Goal: Task Accomplishment & Management: Complete application form

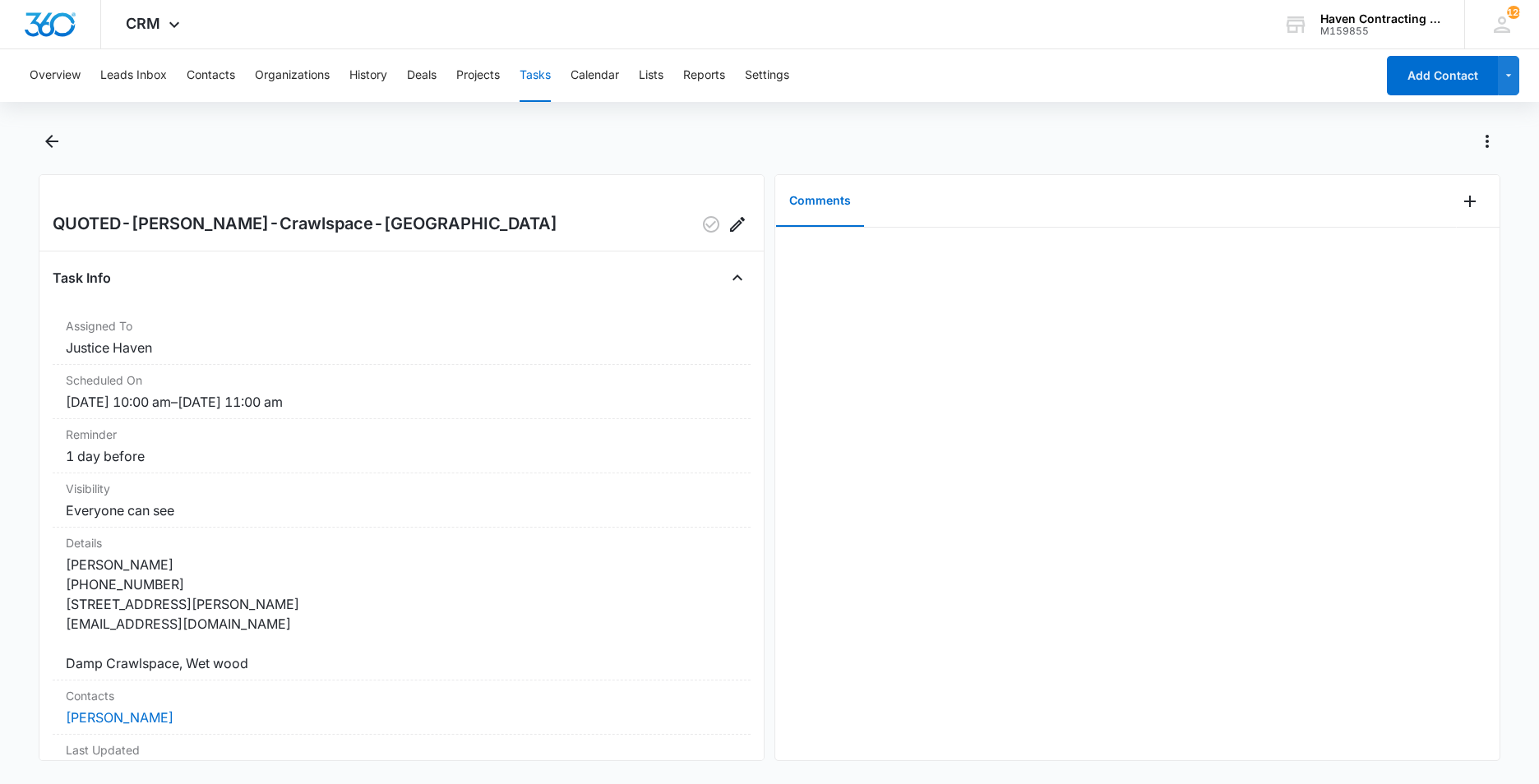
scroll to position [157, 0]
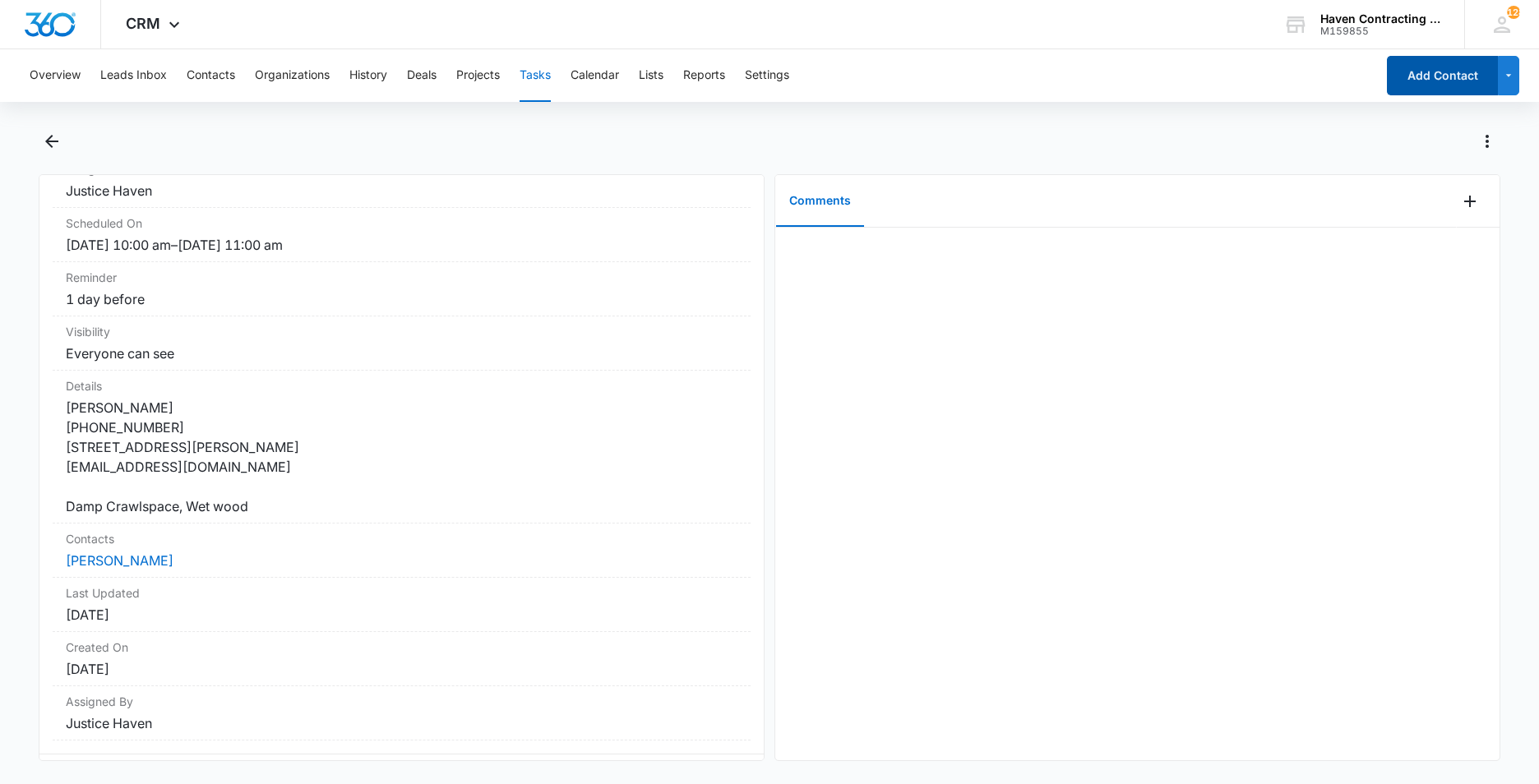
click at [1441, 77] on button "Add Contact" at bounding box center [1442, 76] width 111 height 39
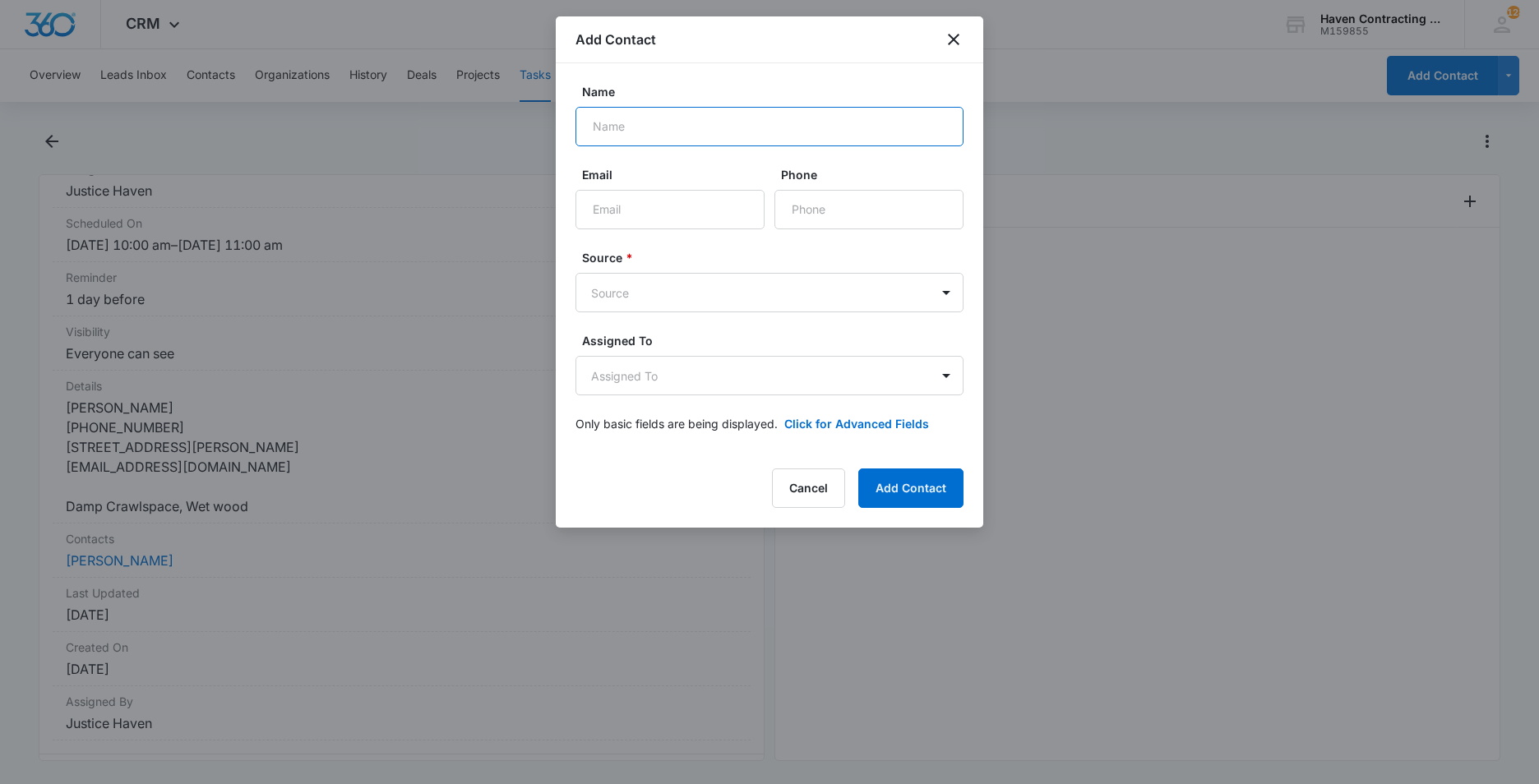
click at [591, 128] on input "Name" at bounding box center [770, 127] width 388 height 39
type input "[PERSON_NAME]"
click at [650, 217] on input "Email" at bounding box center [671, 209] width 189 height 39
type input "[EMAIL_ADDRESS][DOMAIN_NAME]"
type input "[PHONE_NUMBER]"
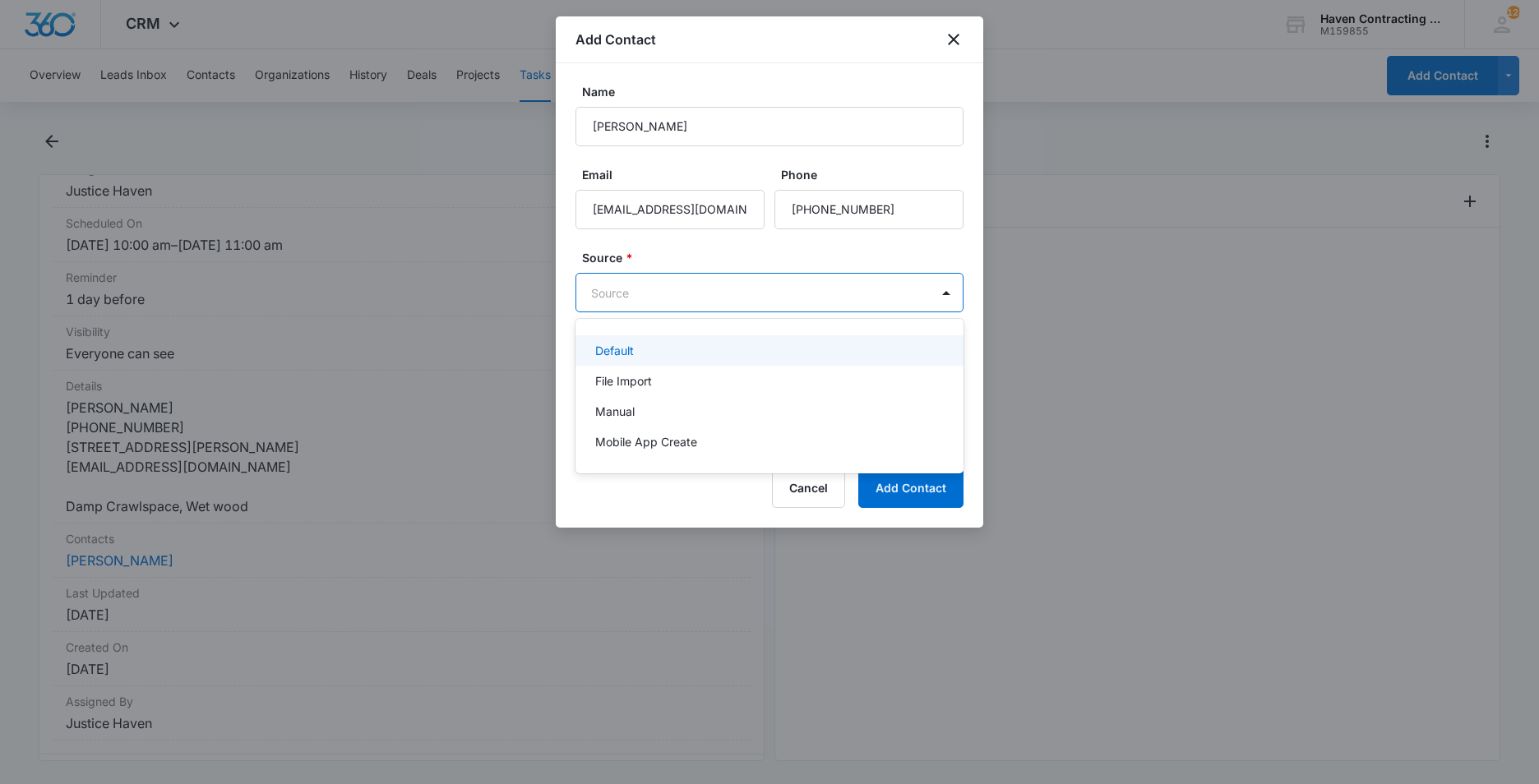
click at [600, 290] on body "CRM Apps Reputation Websites Forms CRM Email Social Ads Intelligence Brand Sett…" at bounding box center [769, 392] width 1539 height 784
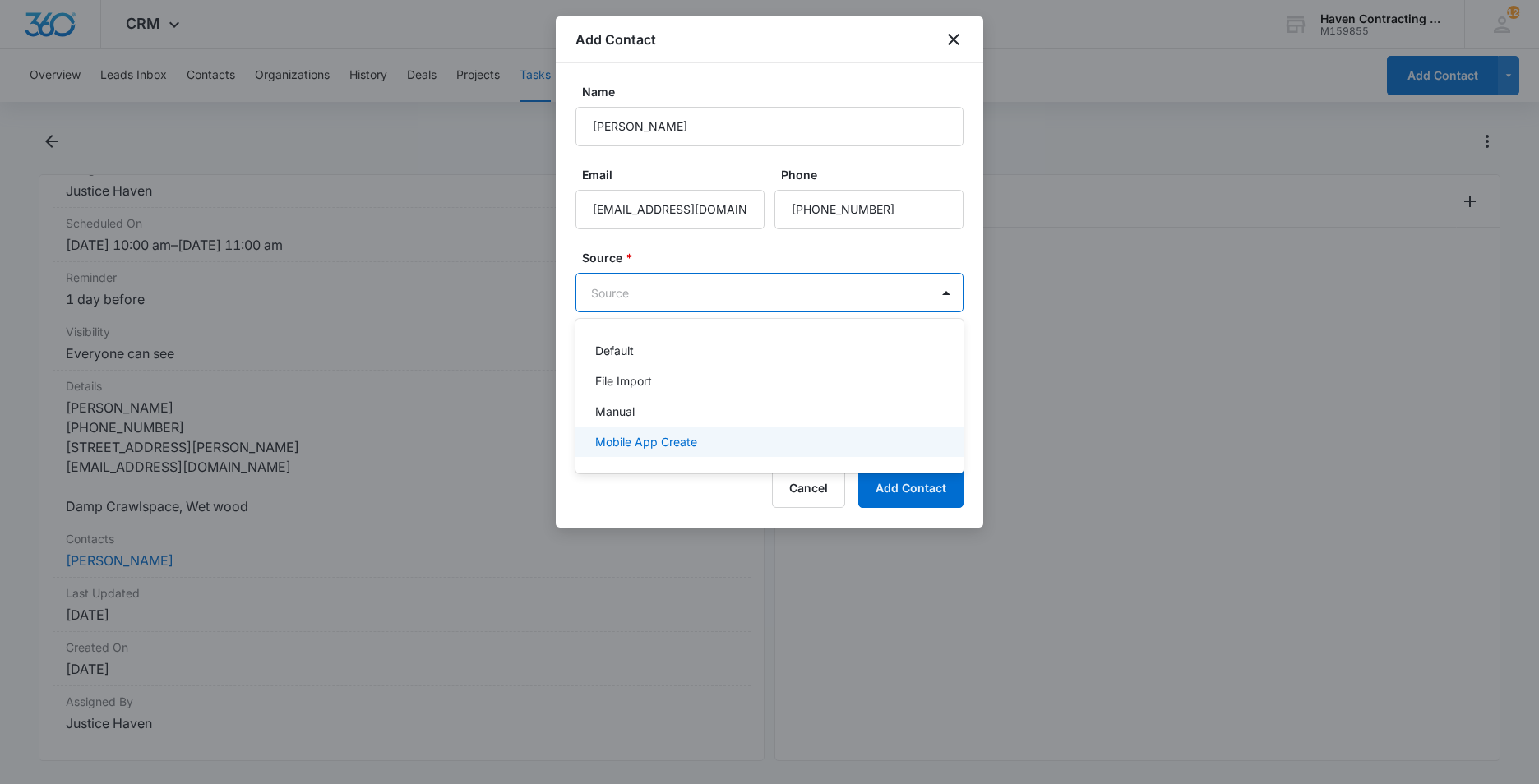
click at [589, 444] on div "Mobile App Create" at bounding box center [770, 442] width 388 height 30
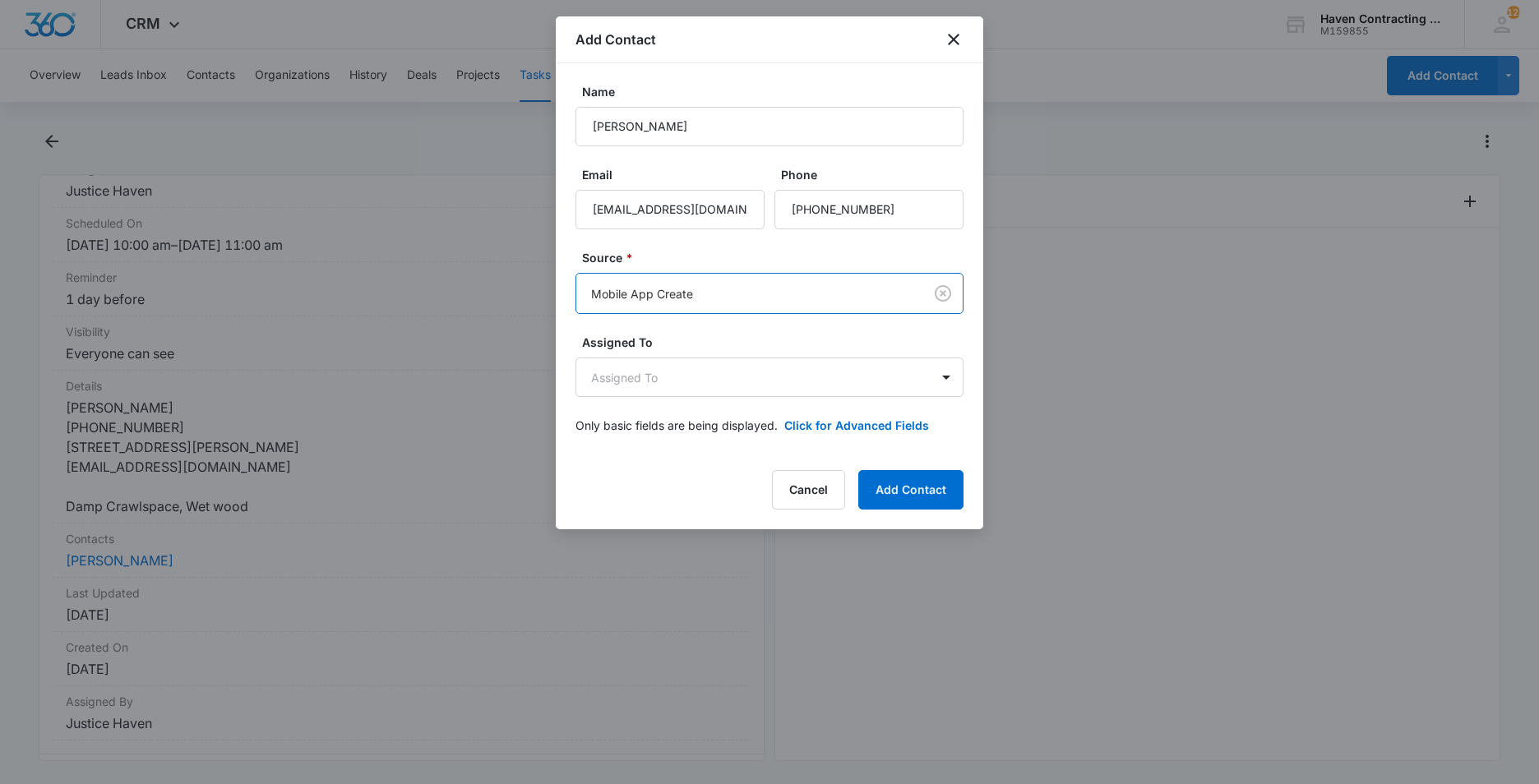
click at [563, 423] on div "Name [PERSON_NAME] Email [EMAIL_ADDRESS][DOMAIN_NAME] Phone Source * Mobile App…" at bounding box center [770, 258] width 428 height 390
click at [609, 381] on body "CRM Apps Reputation Websites Forms CRM Email Social Ads Intelligence Brand Sett…" at bounding box center [769, 392] width 1539 height 784
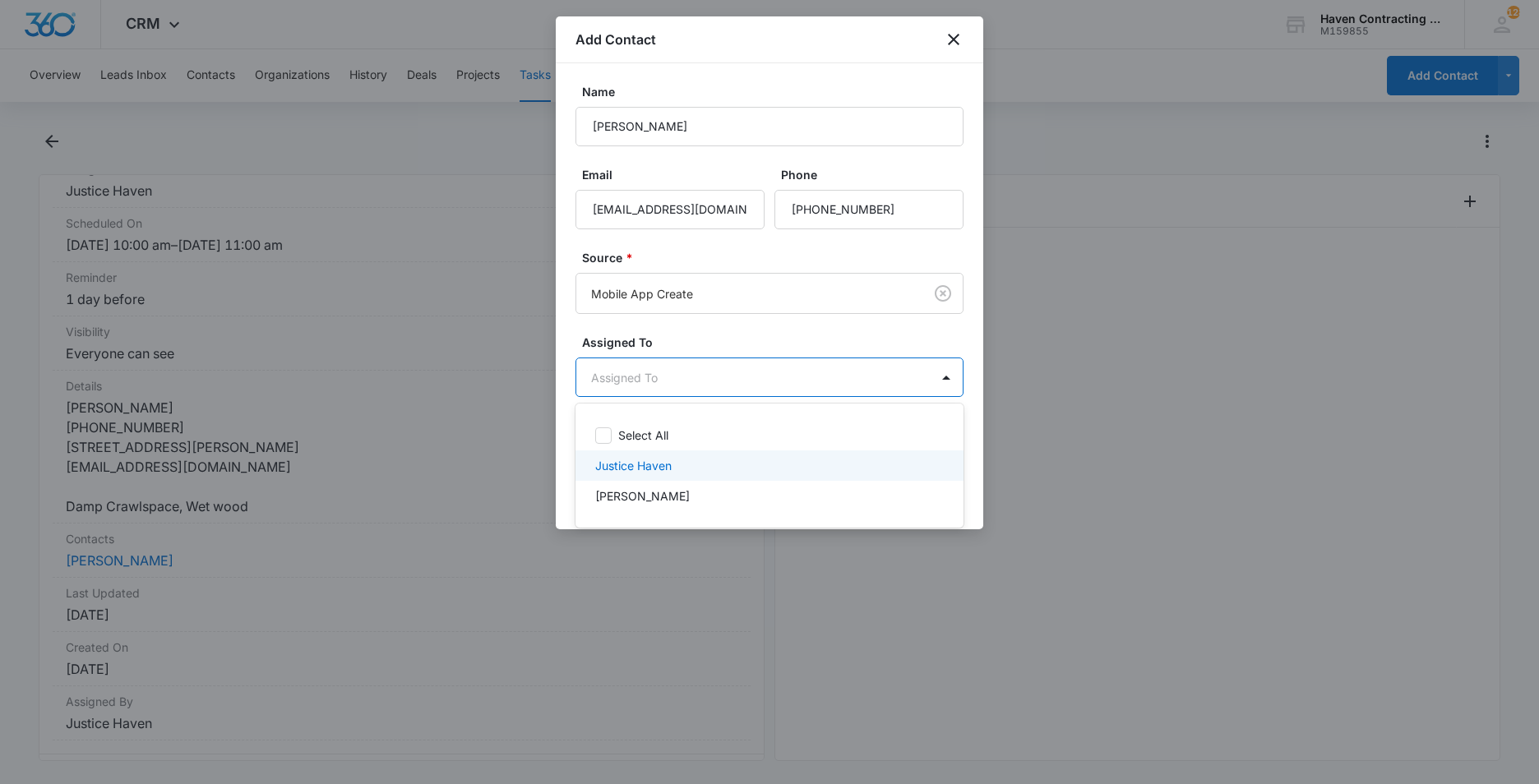
drag, startPoint x: 606, startPoint y: 466, endPoint x: 582, endPoint y: 463, distance: 24.2
click at [605, 466] on p "Justice Haven" at bounding box center [634, 465] width 77 height 17
click at [563, 453] on div at bounding box center [769, 392] width 1539 height 784
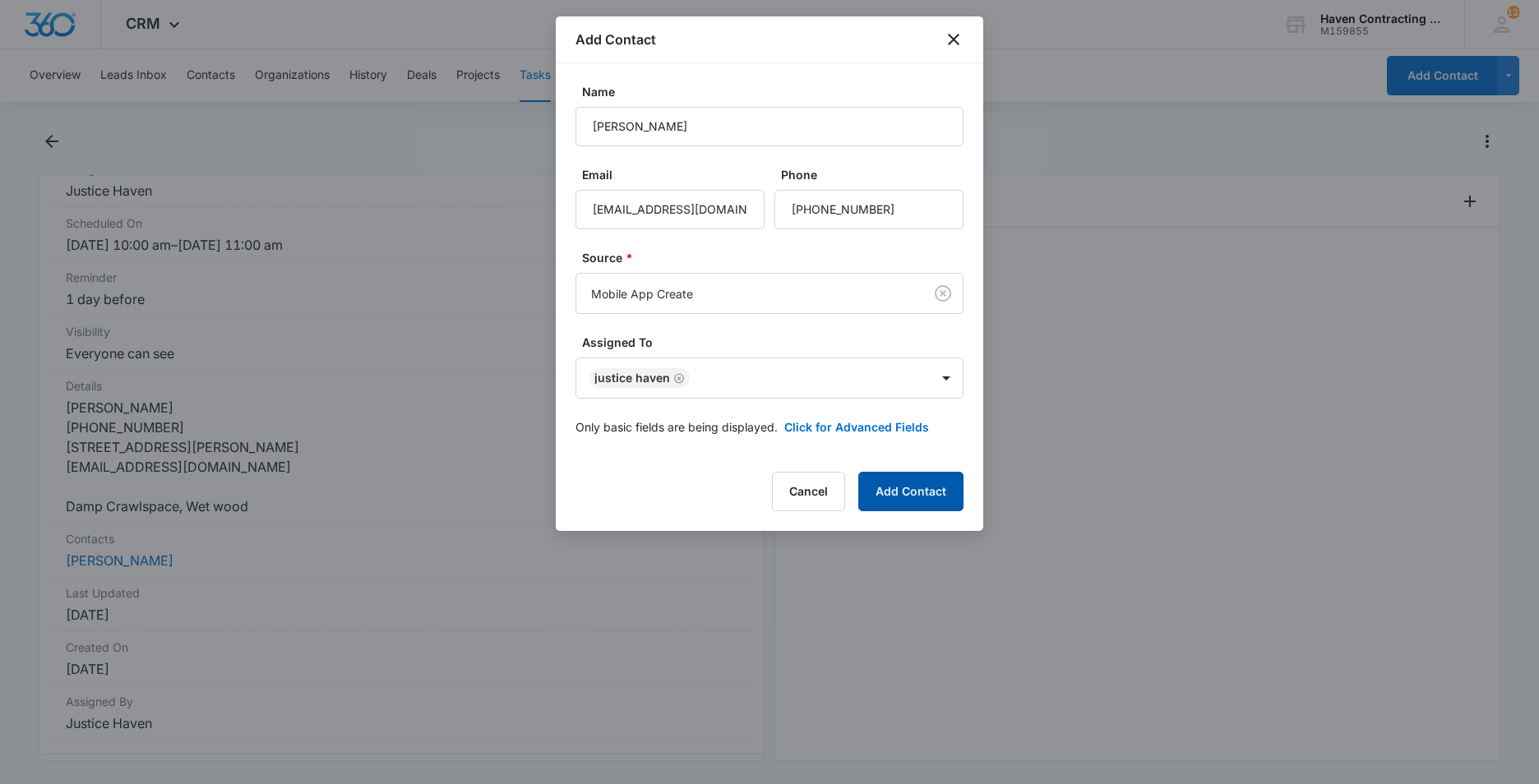
click at [886, 485] on button "Add Contact" at bounding box center [911, 491] width 105 height 39
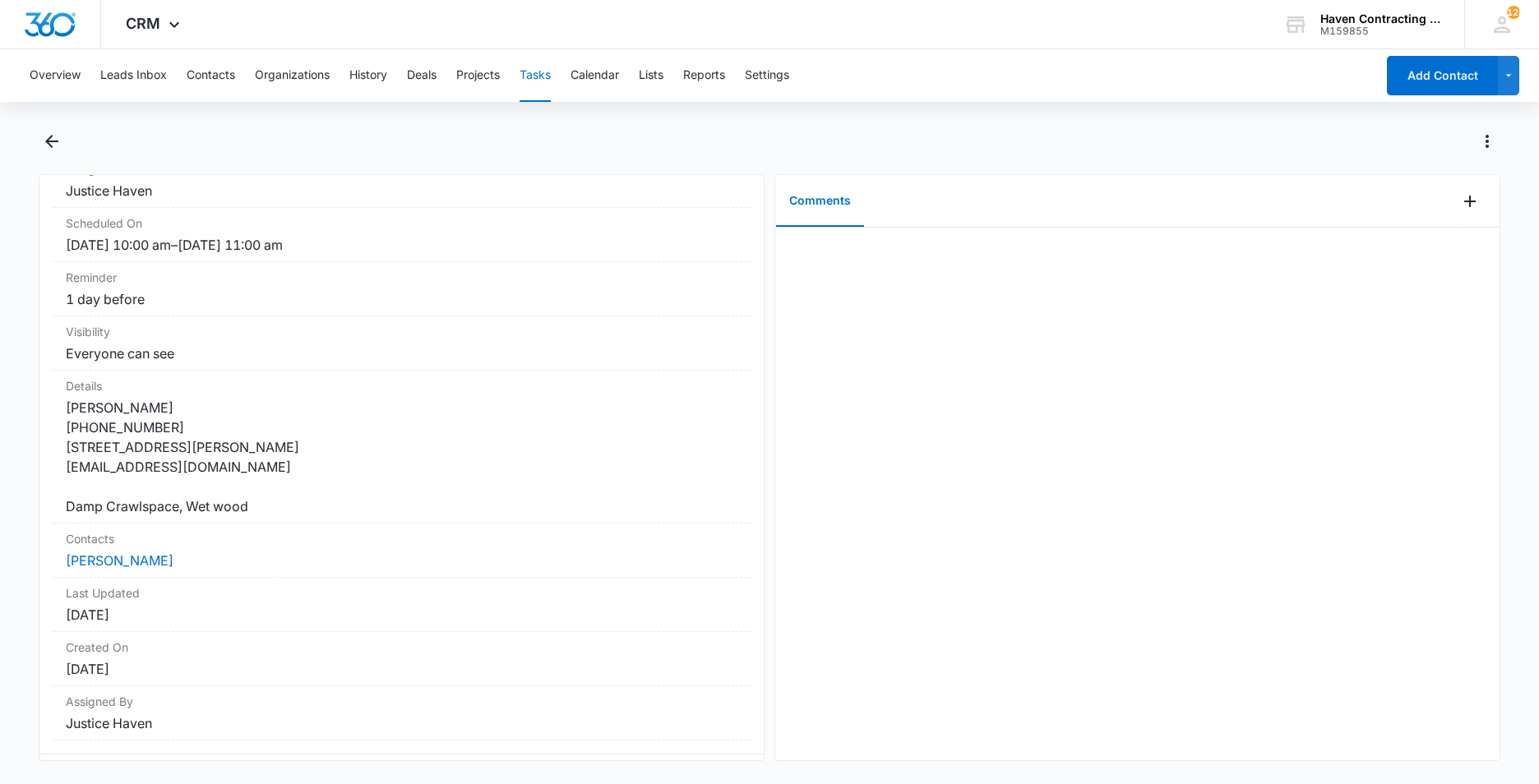
click at [538, 76] on button "Tasks" at bounding box center [535, 76] width 31 height 53
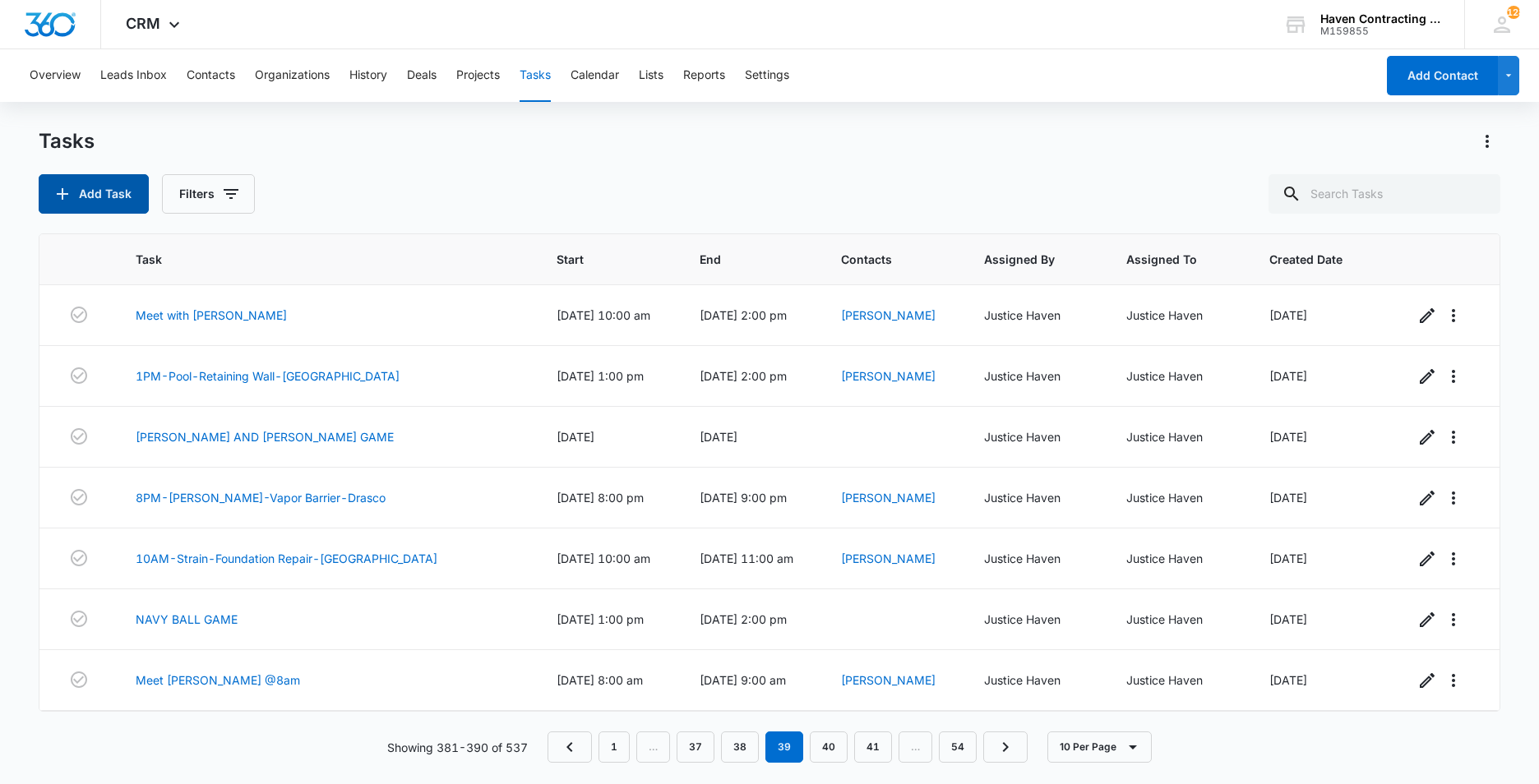
click at [83, 202] on button "Add Task" at bounding box center [93, 194] width 110 height 39
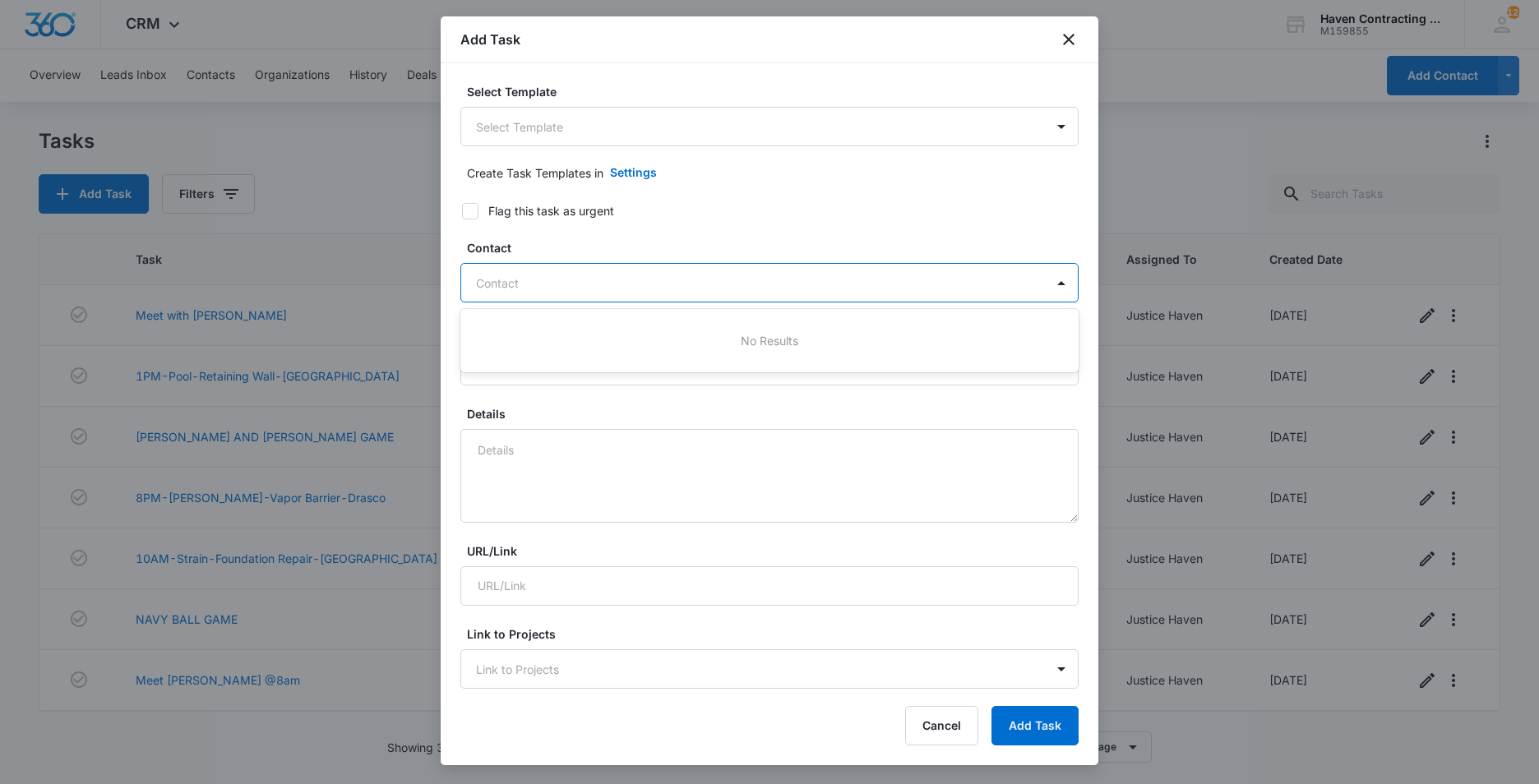
click at [503, 284] on div at bounding box center [759, 283] width 567 height 21
type input "[PERSON_NAME]"
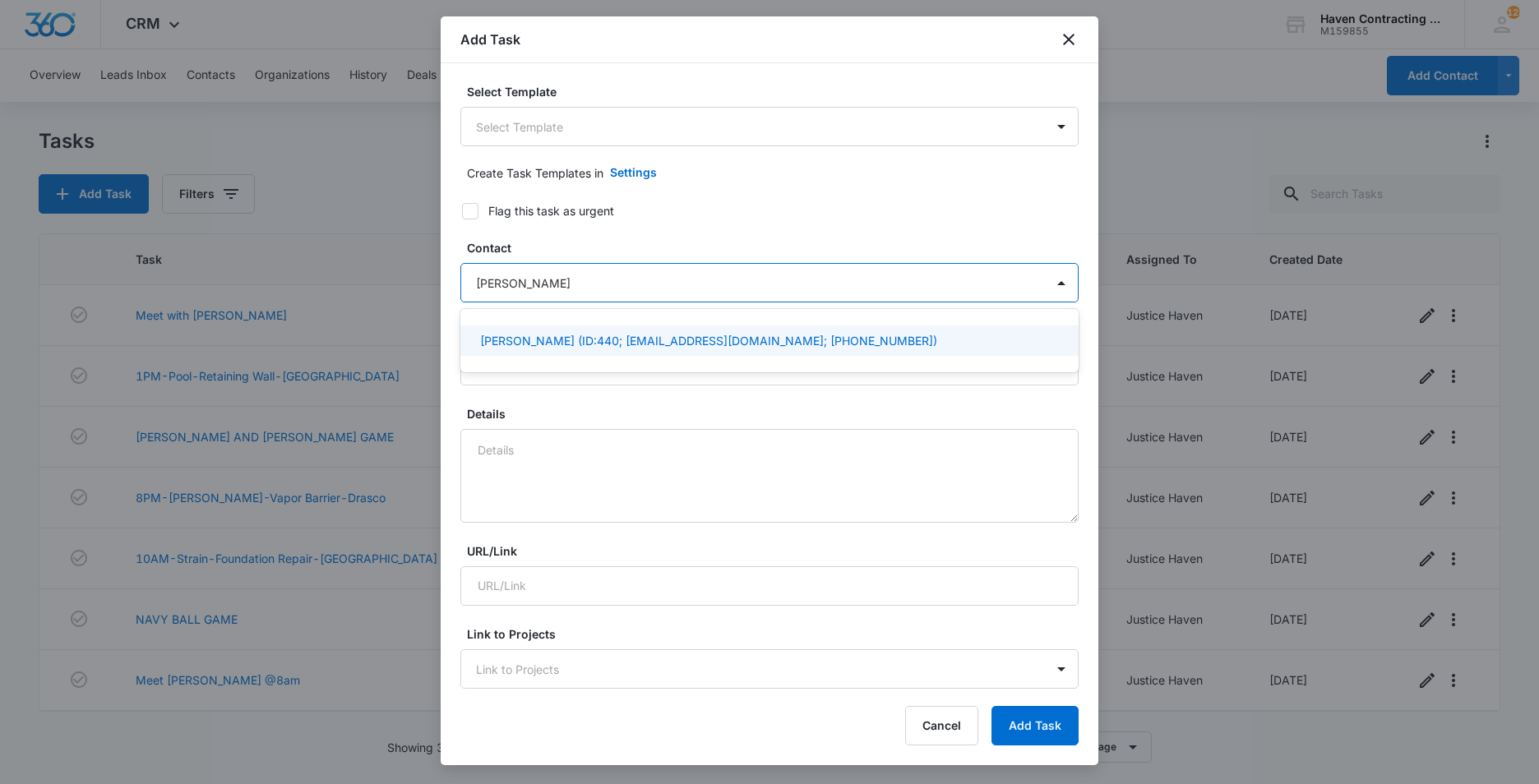
click at [537, 342] on p "[PERSON_NAME] (ID:440; [EMAIL_ADDRESS][DOMAIN_NAME]; [PHONE_NUMBER])" at bounding box center [708, 340] width 457 height 17
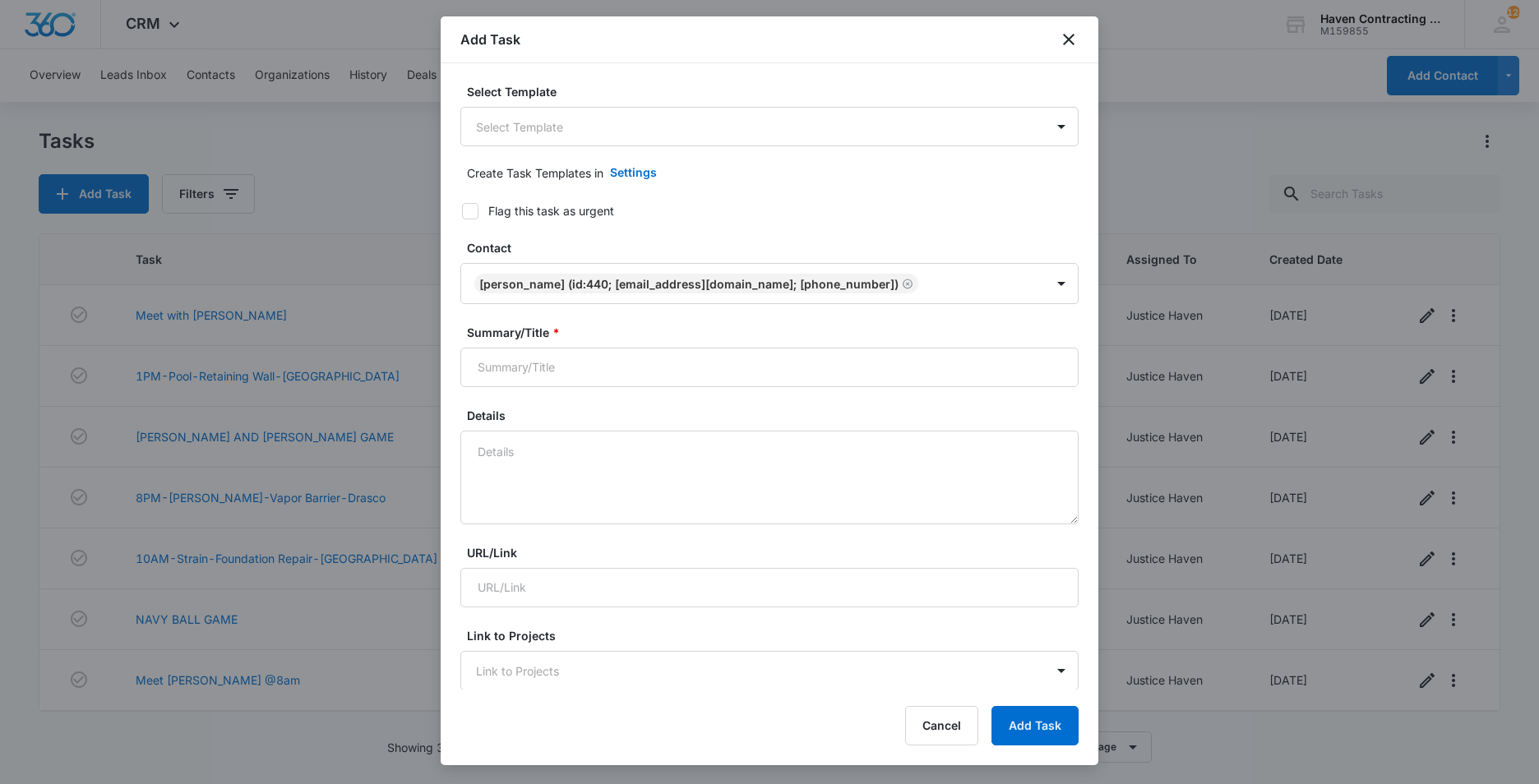
click at [454, 371] on div "Select Template Select Template Create Task Templates in Settings Flag this tas…" at bounding box center [769, 376] width 657 height 626
click at [507, 371] on input "Summary/Title *" at bounding box center [769, 368] width 618 height 39
type input "3 pm - [PERSON_NAME] - Deck Replacement - [GEOGRAPHIC_DATA]"
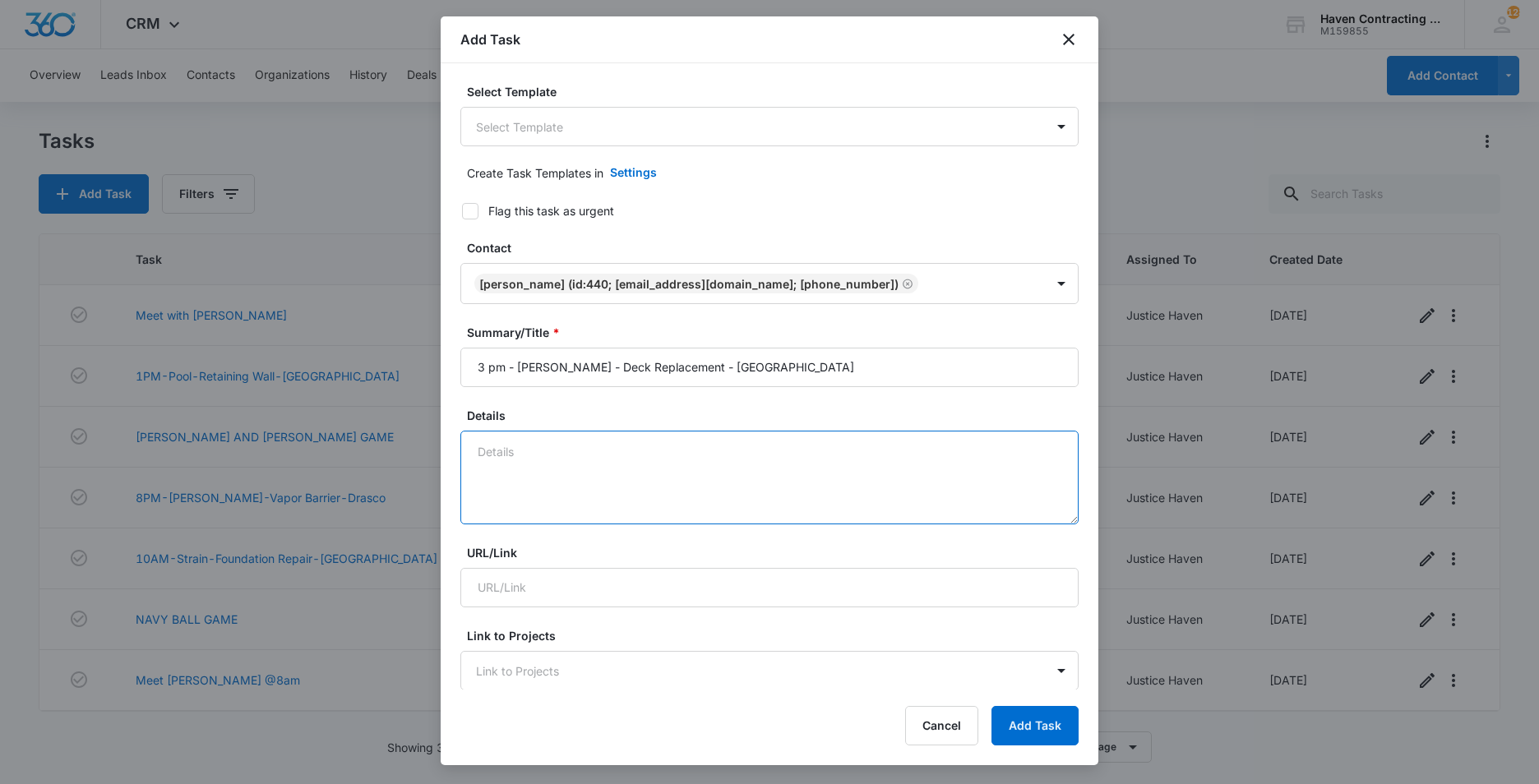
click at [509, 452] on textarea "Details" at bounding box center [769, 477] width 618 height 94
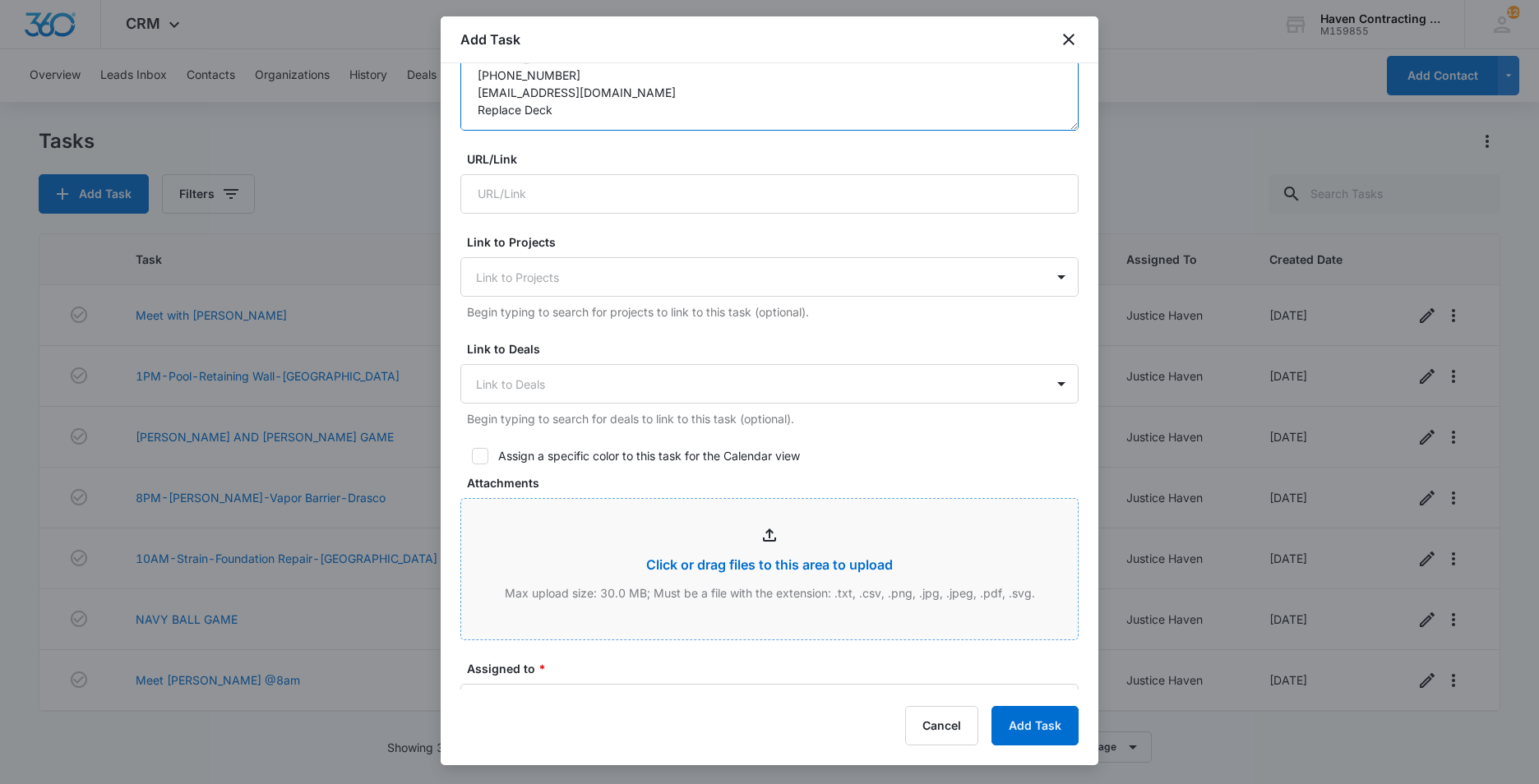
scroll to position [411, 0]
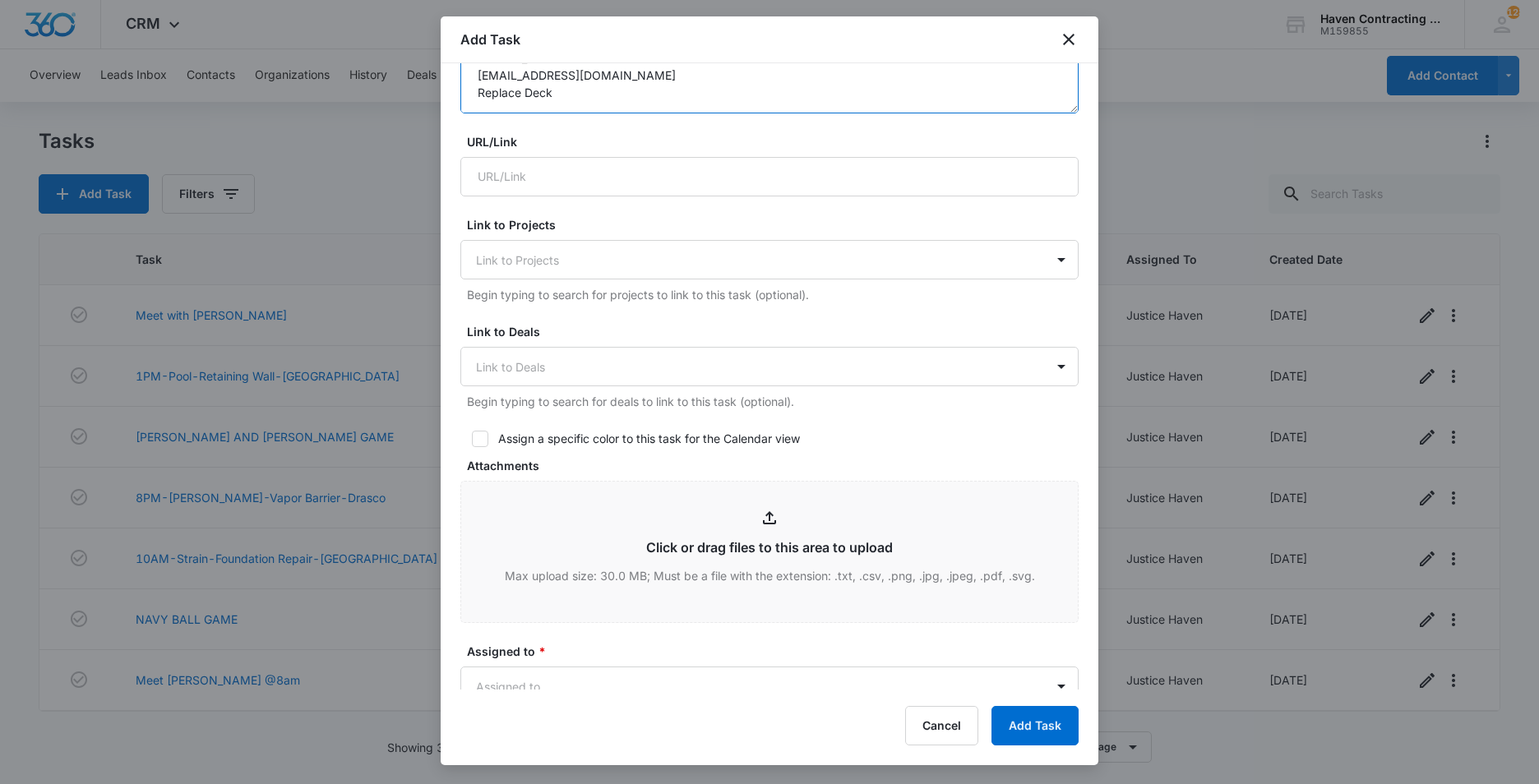
type textarea "[PERSON_NAME] [STREET_ADDRESS] [PHONE_NUMBER] [EMAIL_ADDRESS][DOMAIN_NAME] Repl…"
click at [478, 445] on icon at bounding box center [480, 439] width 15 height 15
click at [472, 445] on input "Assign a specific color to this task for the Calendar view" at bounding box center [466, 439] width 11 height 11
checkbox input "true"
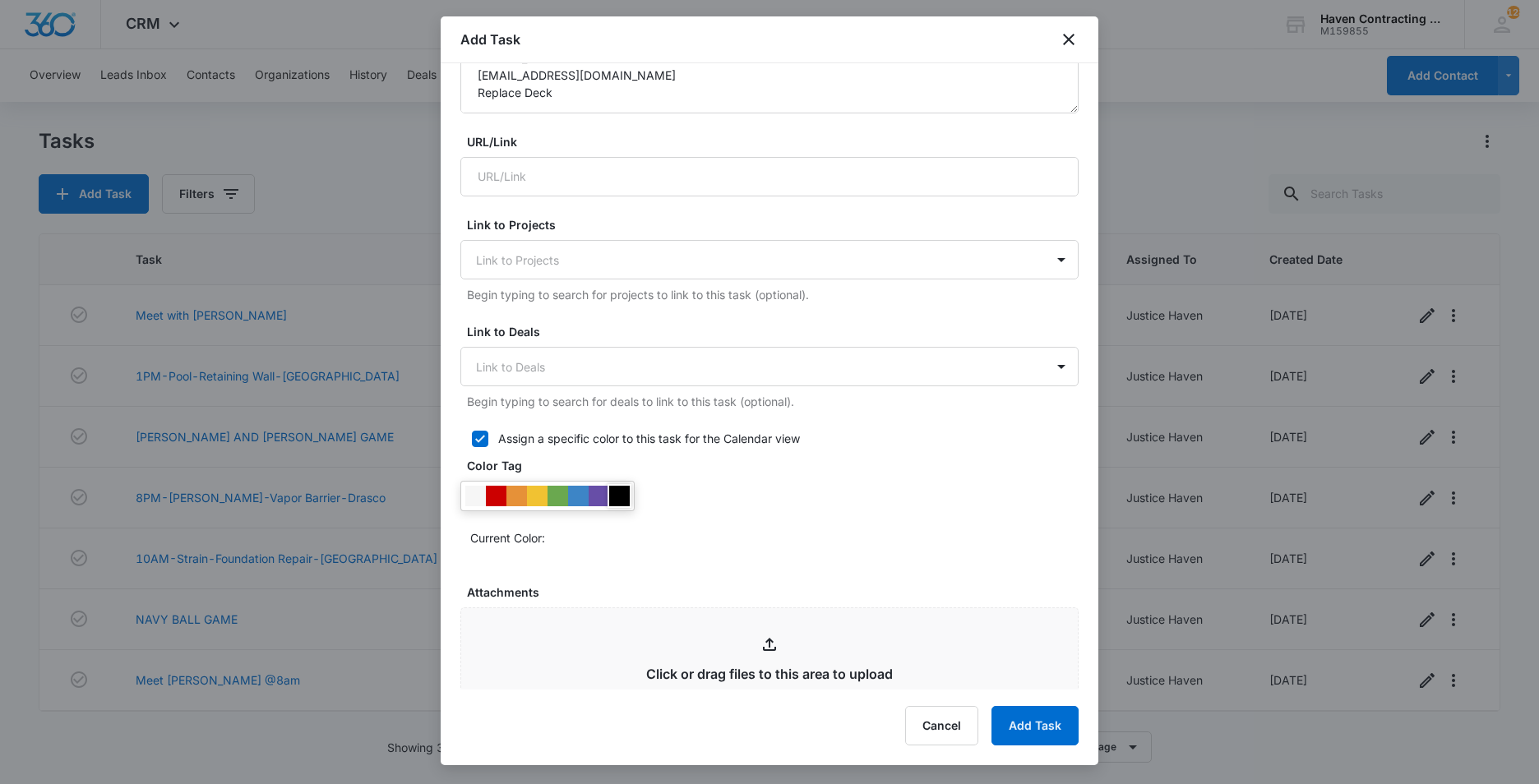
click at [616, 502] on div at bounding box center [619, 496] width 21 height 21
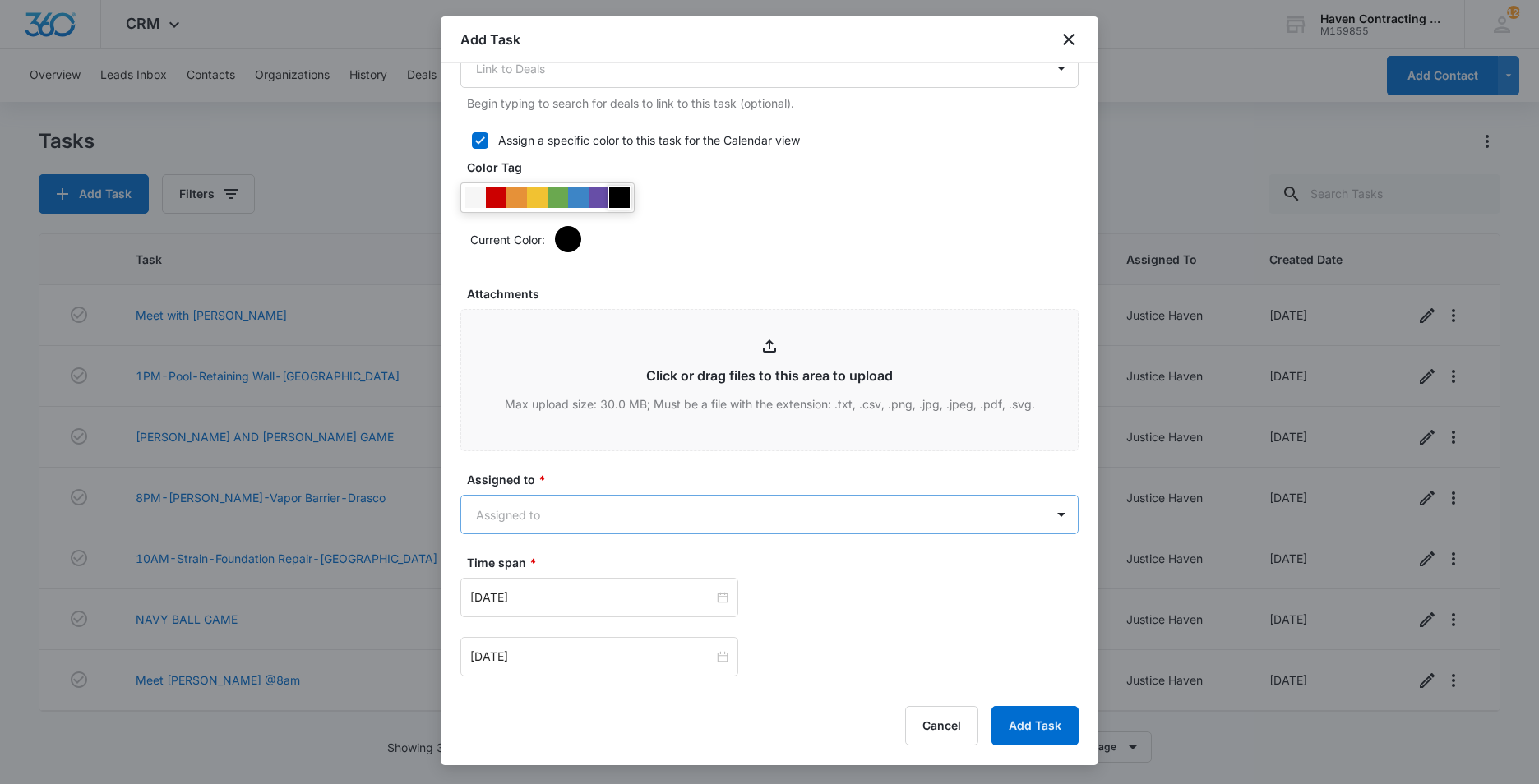
scroll to position [740, 0]
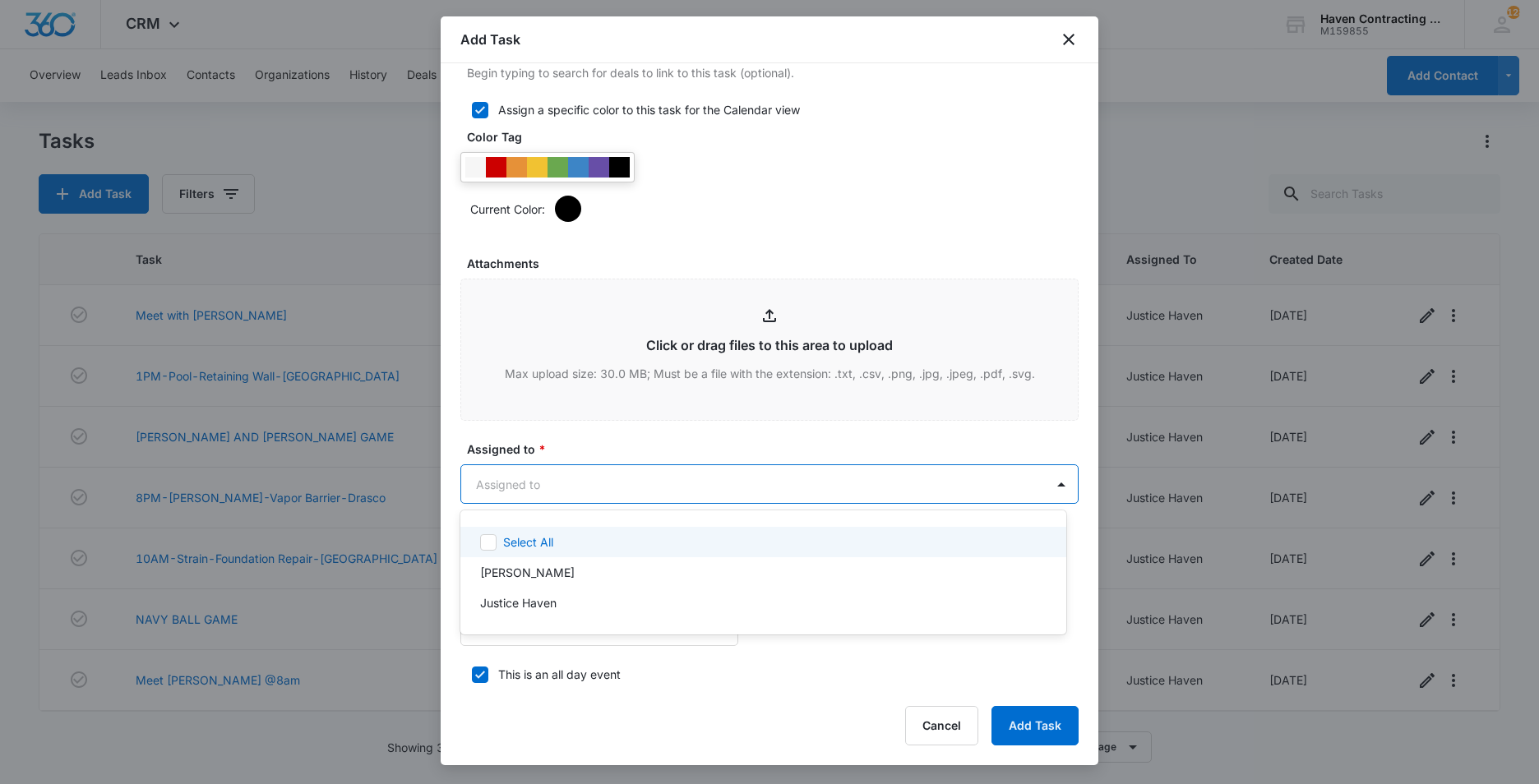
click at [486, 486] on body "CRM Apps Reputation Websites Forms CRM Email Social Ads Intelligence Brand Sett…" at bounding box center [769, 392] width 1539 height 784
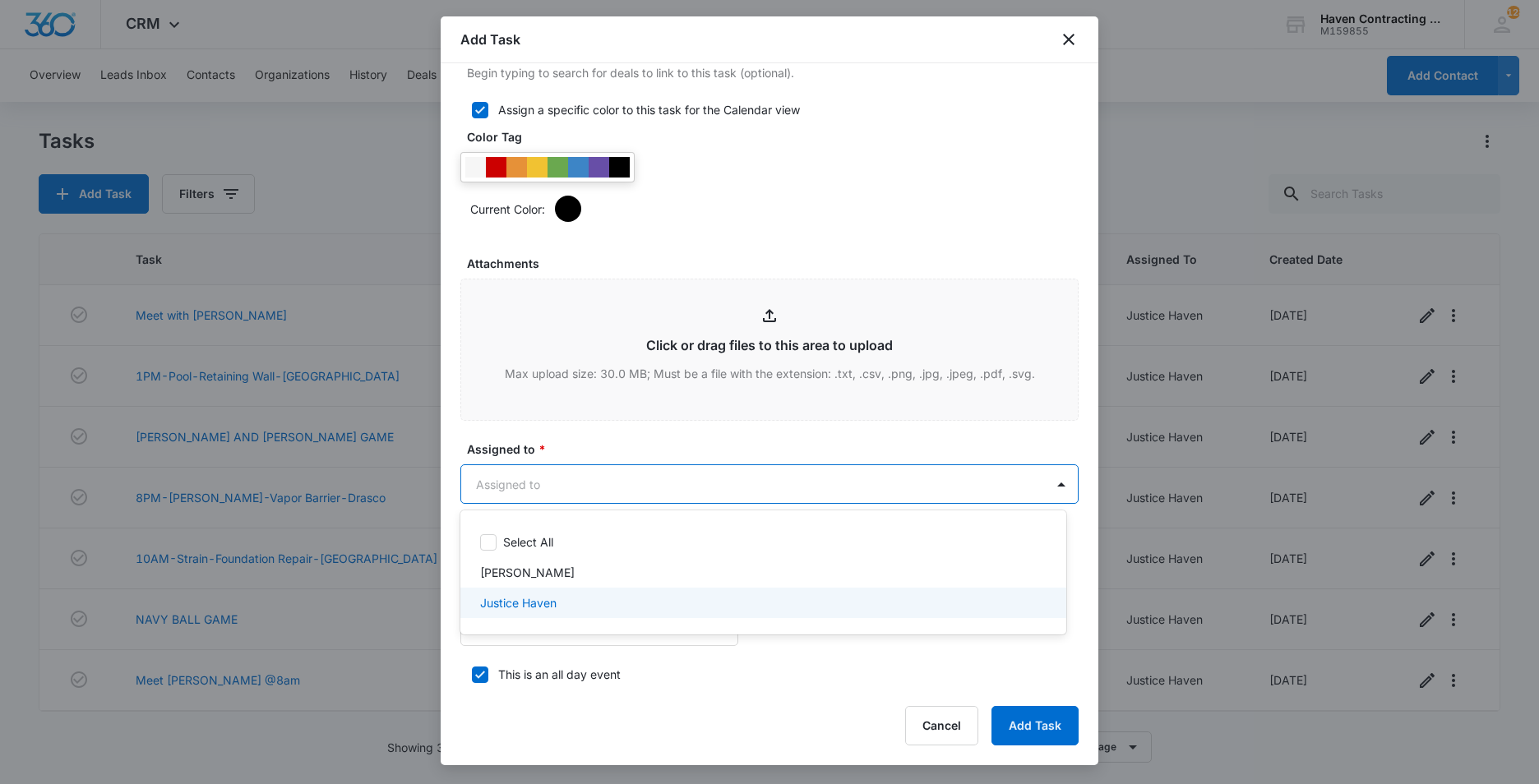
click at [489, 603] on p "Justice Haven" at bounding box center [519, 603] width 77 height 17
click at [447, 584] on div at bounding box center [769, 392] width 1539 height 784
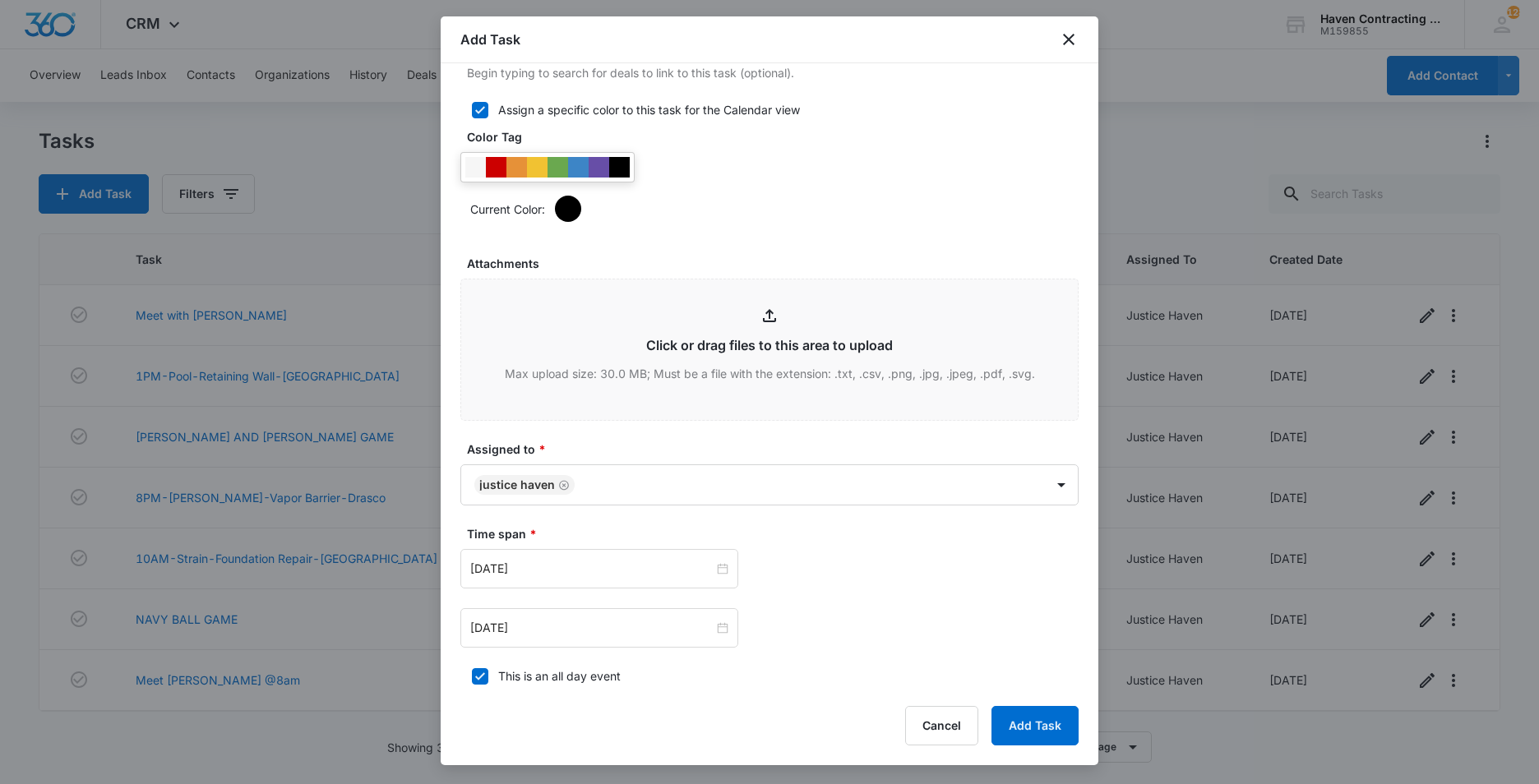
click at [475, 678] on icon at bounding box center [480, 676] width 15 height 15
click at [472, 678] on input "This is an all day event" at bounding box center [466, 676] width 11 height 11
checkbox input "false"
click at [542, 575] on input "[DATE]" at bounding box center [591, 568] width 243 height 18
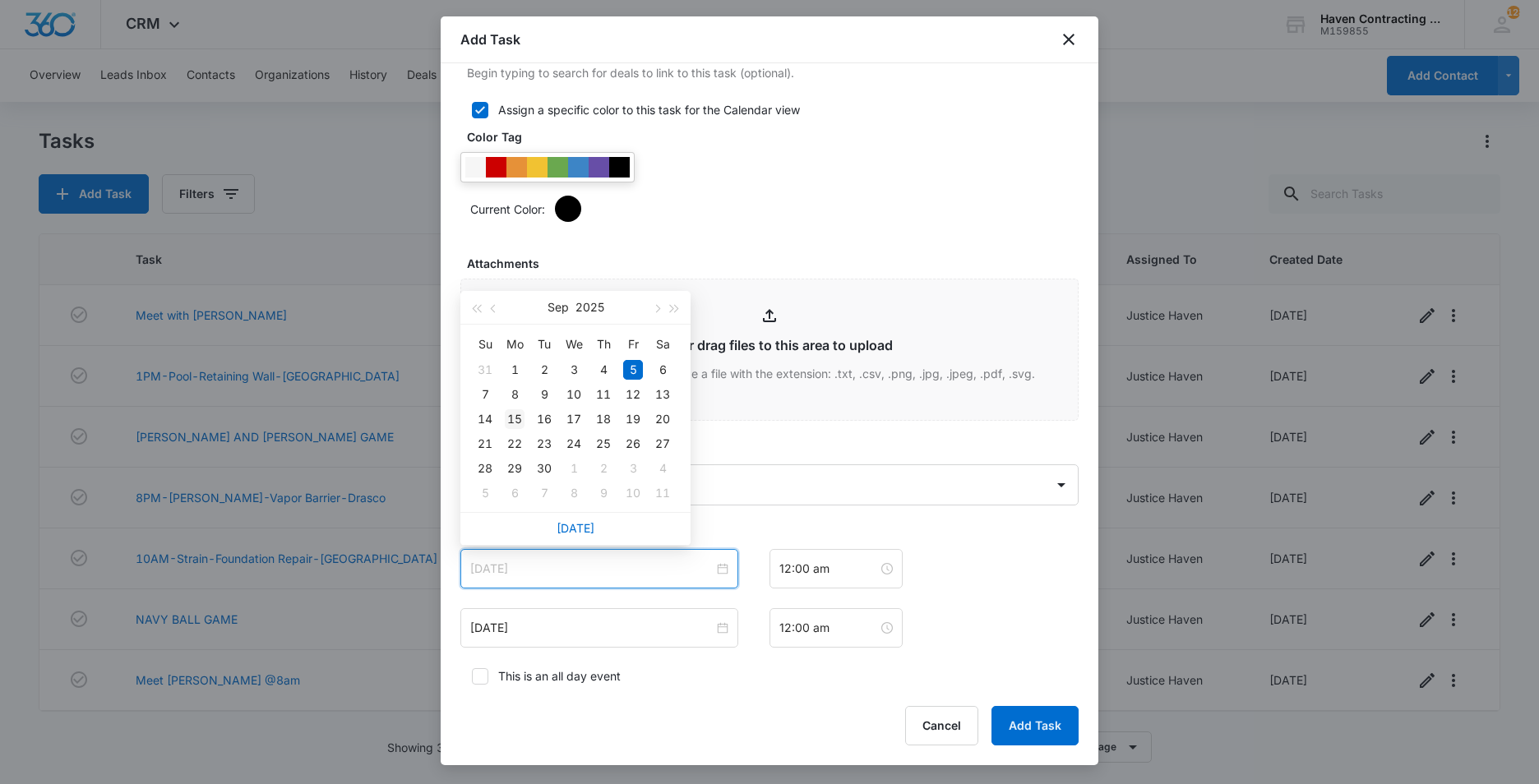
type input "[DATE]"
click at [510, 416] on div "15" at bounding box center [514, 419] width 20 height 20
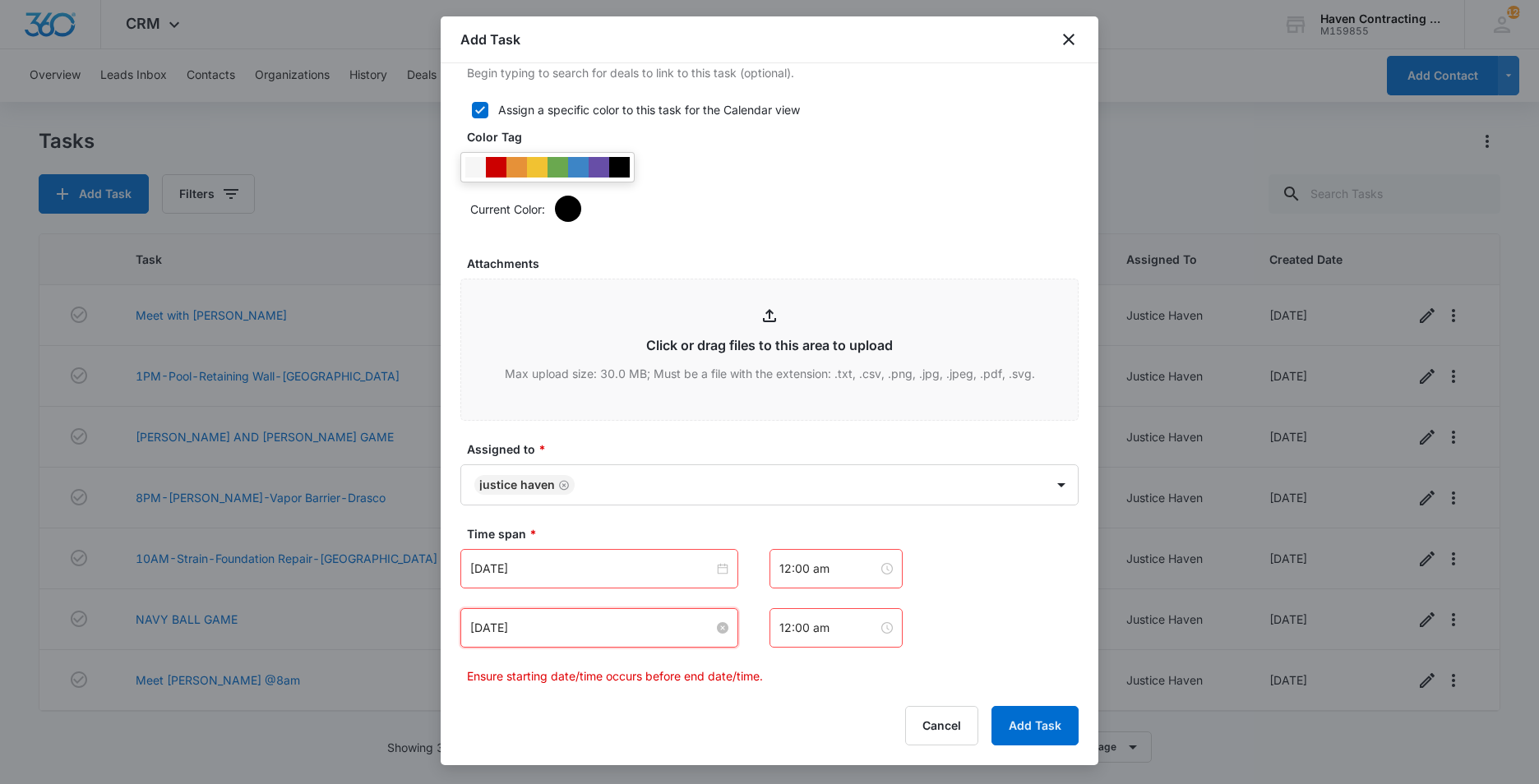
click at [562, 628] on input "[DATE]" at bounding box center [591, 627] width 243 height 18
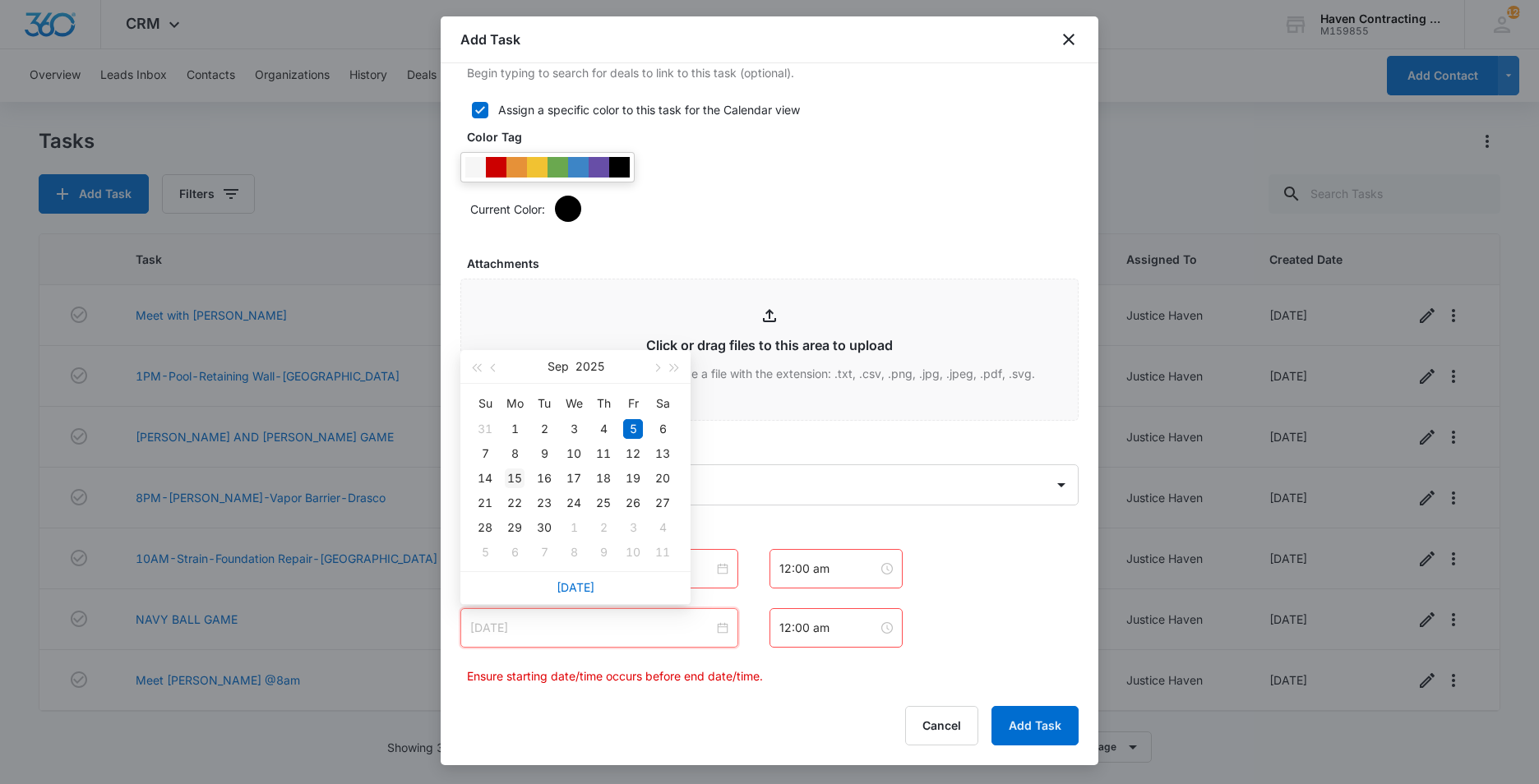
type input "[DATE]"
click at [511, 469] on div "15" at bounding box center [514, 478] width 20 height 20
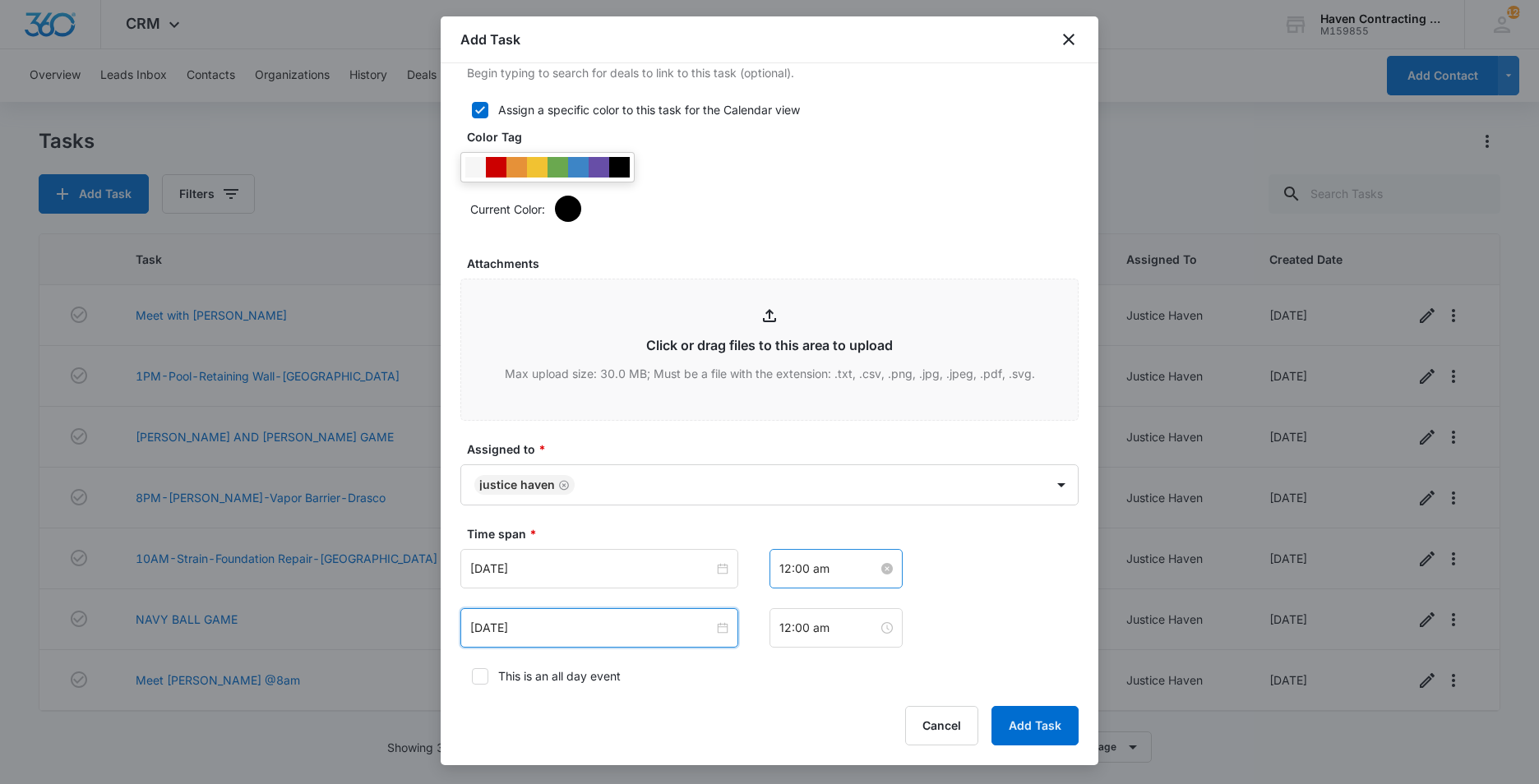
click at [830, 573] on input "12:00 am" at bounding box center [828, 568] width 98 height 18
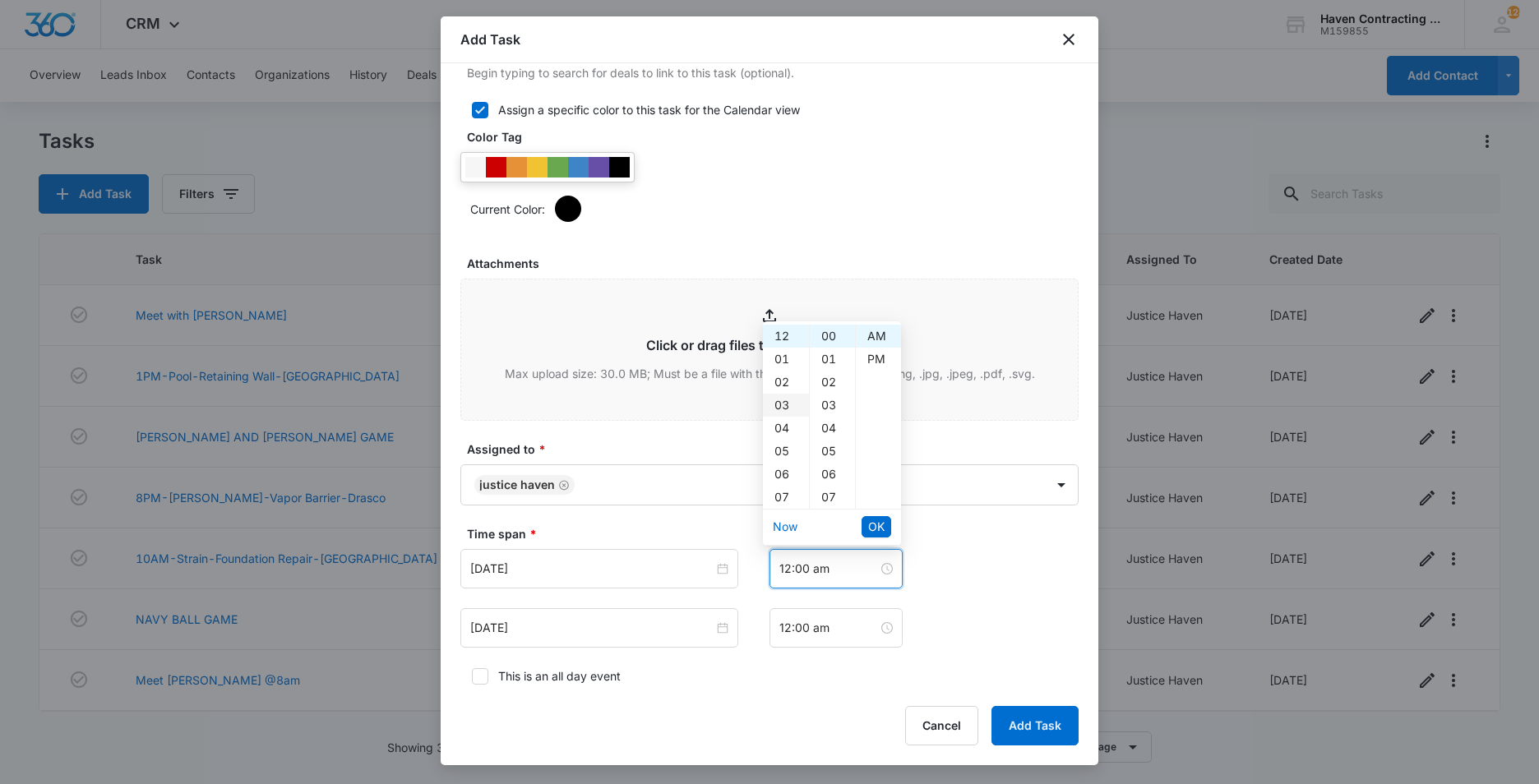
click at [785, 401] on div "03" at bounding box center [785, 405] width 46 height 23
click at [873, 356] on div "PM" at bounding box center [878, 359] width 45 height 23
type input "3:00 pm"
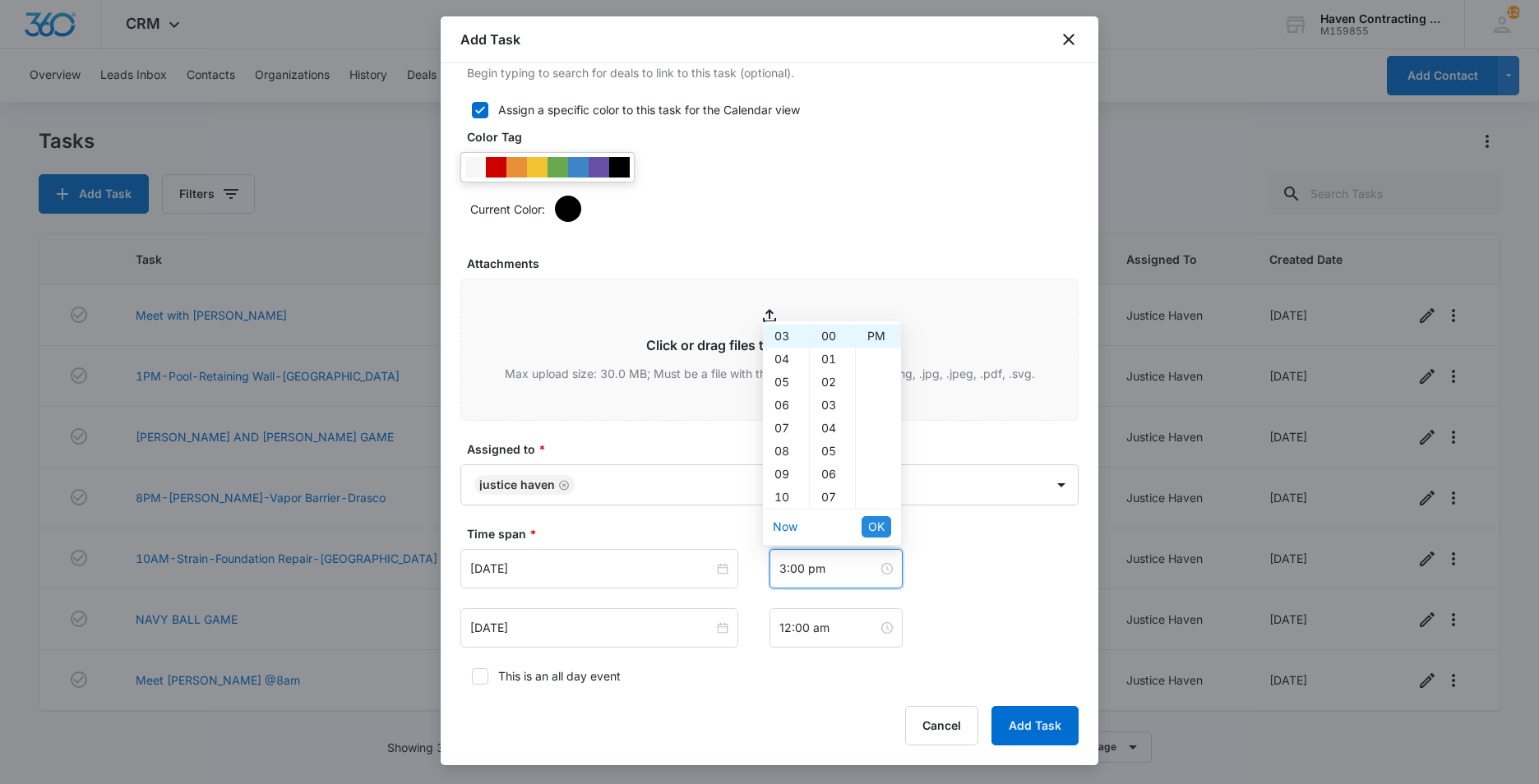
click at [869, 529] on span "OK" at bounding box center [877, 526] width 17 height 18
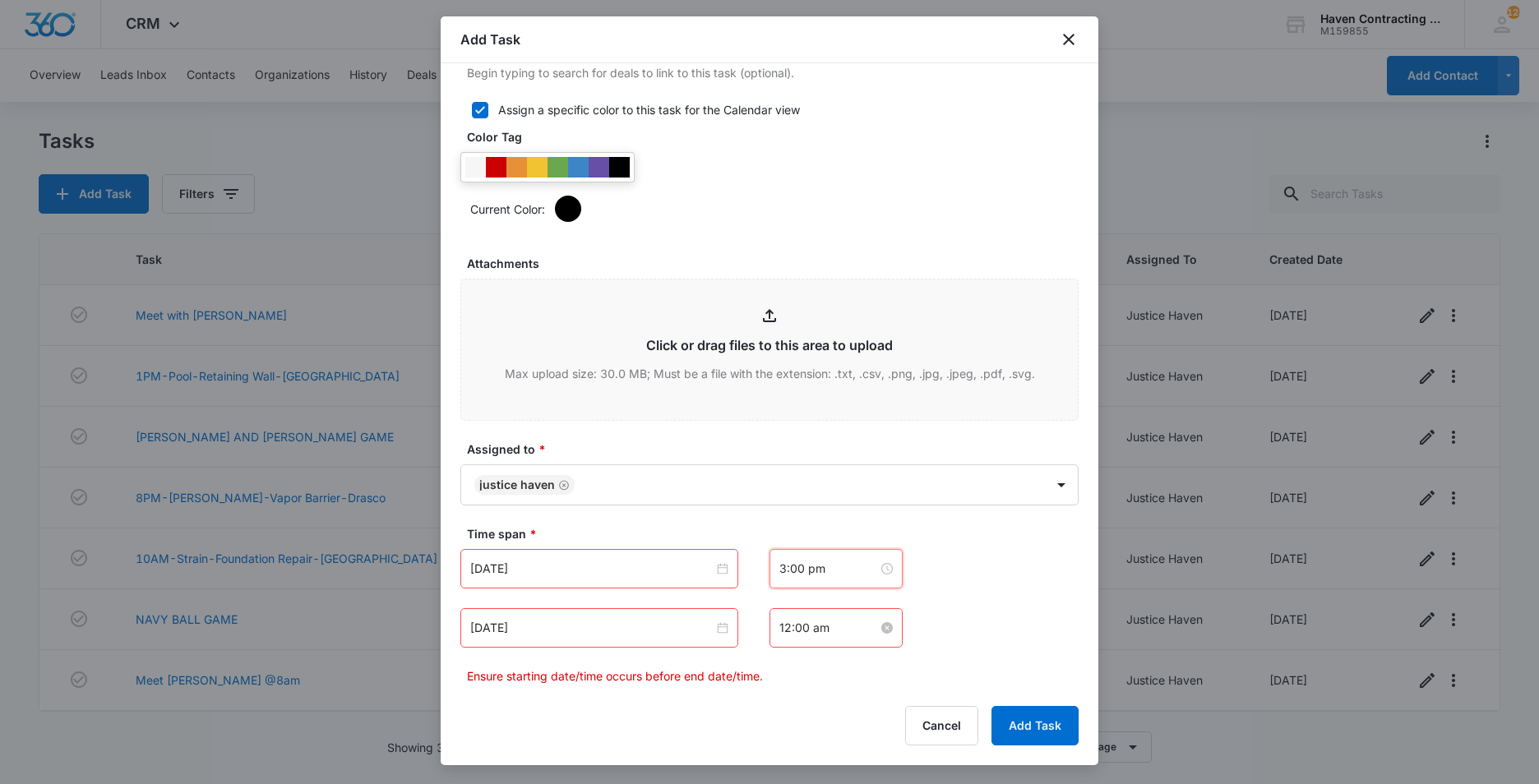
click at [822, 631] on input "12:00 am" at bounding box center [828, 627] width 98 height 18
click at [782, 493] on div "04" at bounding box center [785, 487] width 46 height 23
click at [865, 416] on div "PM" at bounding box center [878, 418] width 45 height 23
type input "4:00 pm"
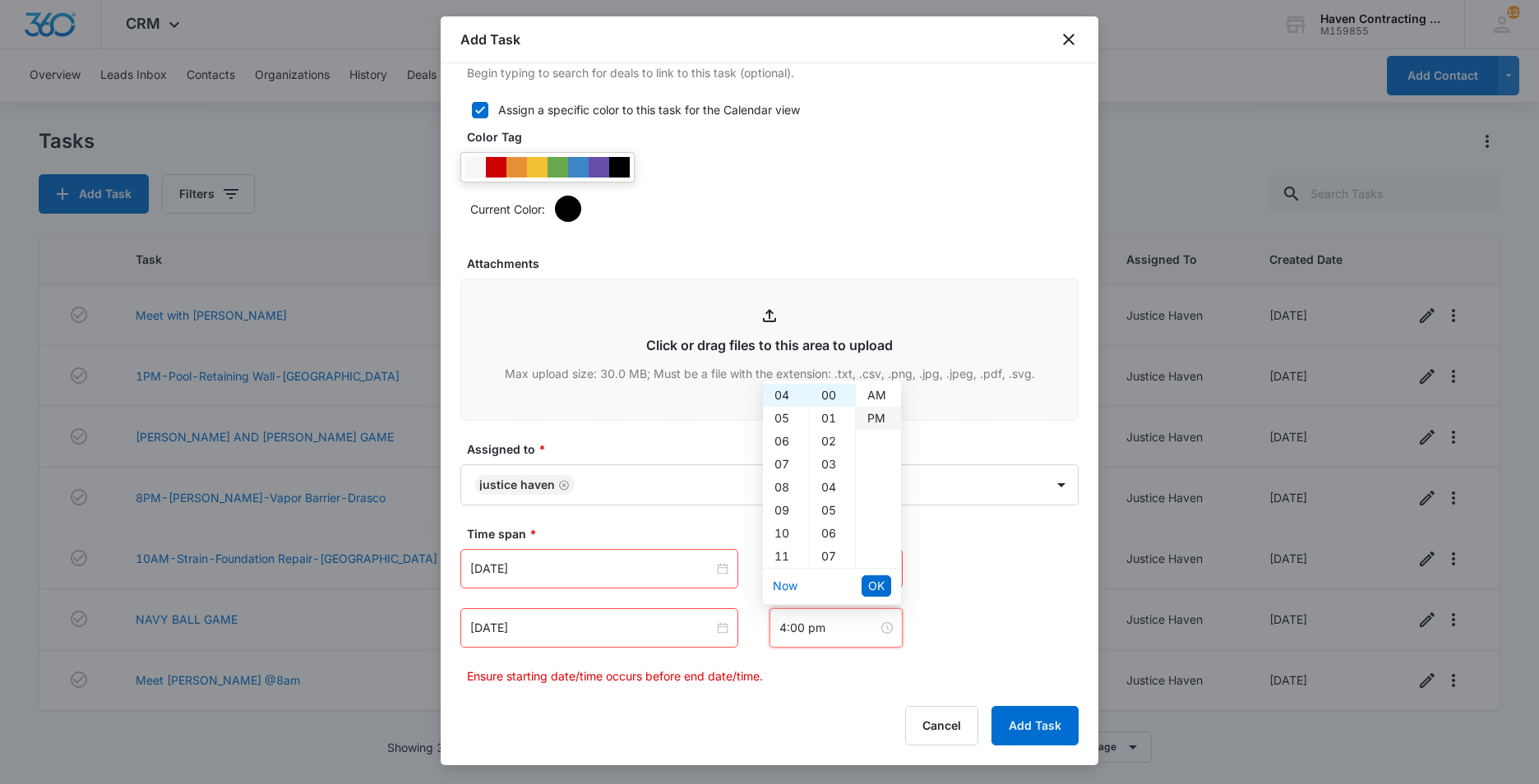
scroll to position [23, 0]
click at [868, 576] on button "OK" at bounding box center [877, 586] width 30 height 22
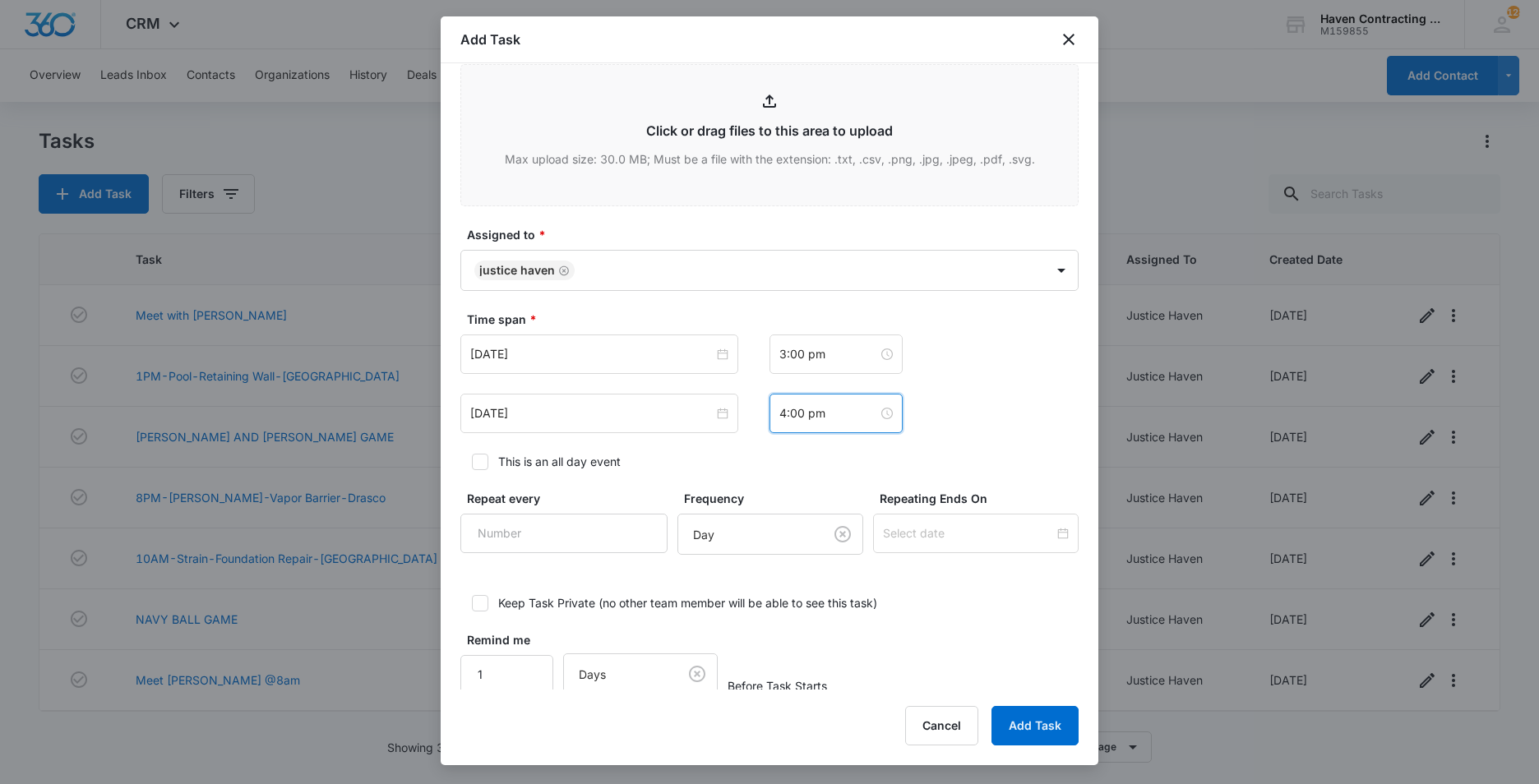
scroll to position [979, 0]
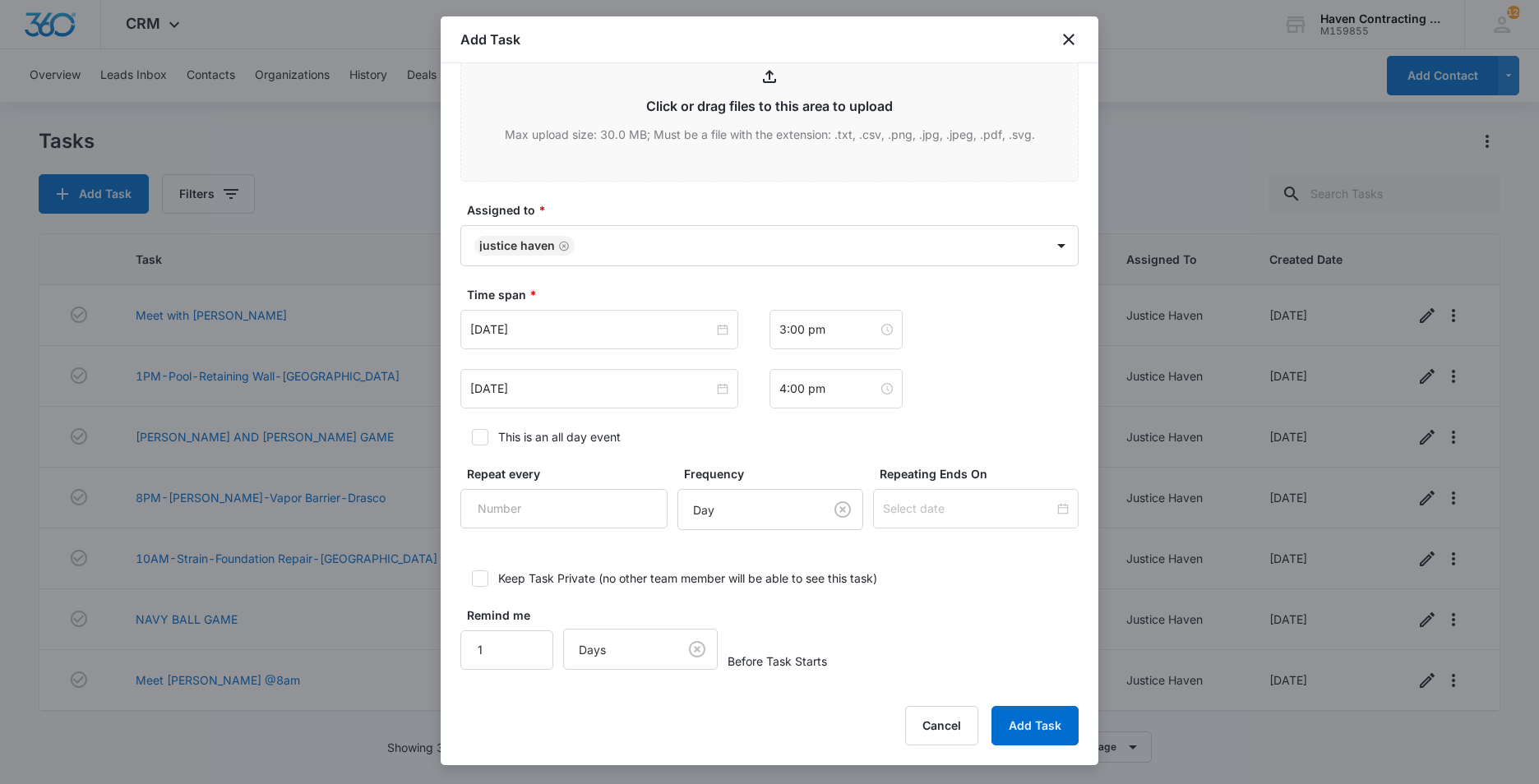
click at [1018, 726] on button "Add Task" at bounding box center [1034, 726] width 87 height 39
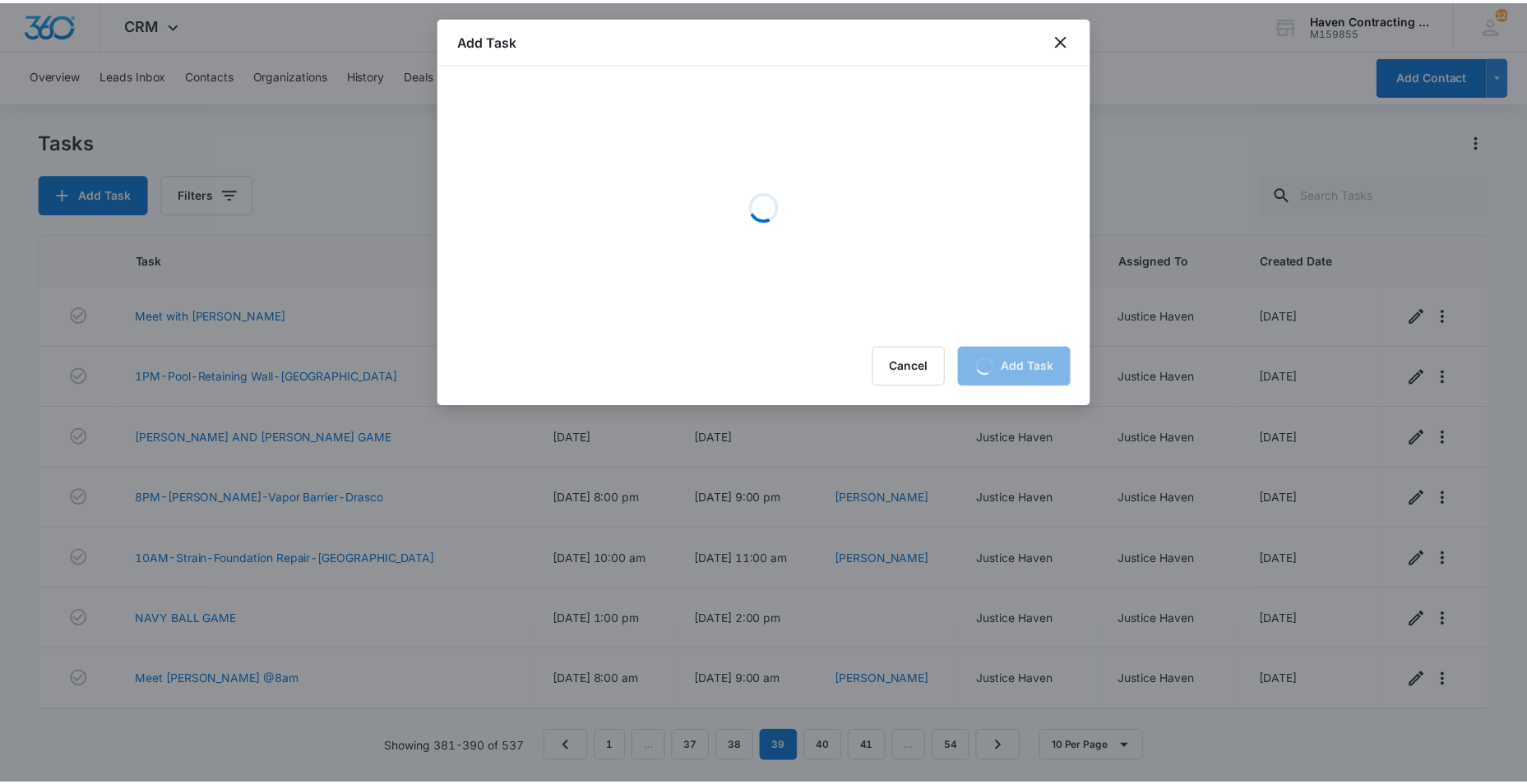
scroll to position [0, 0]
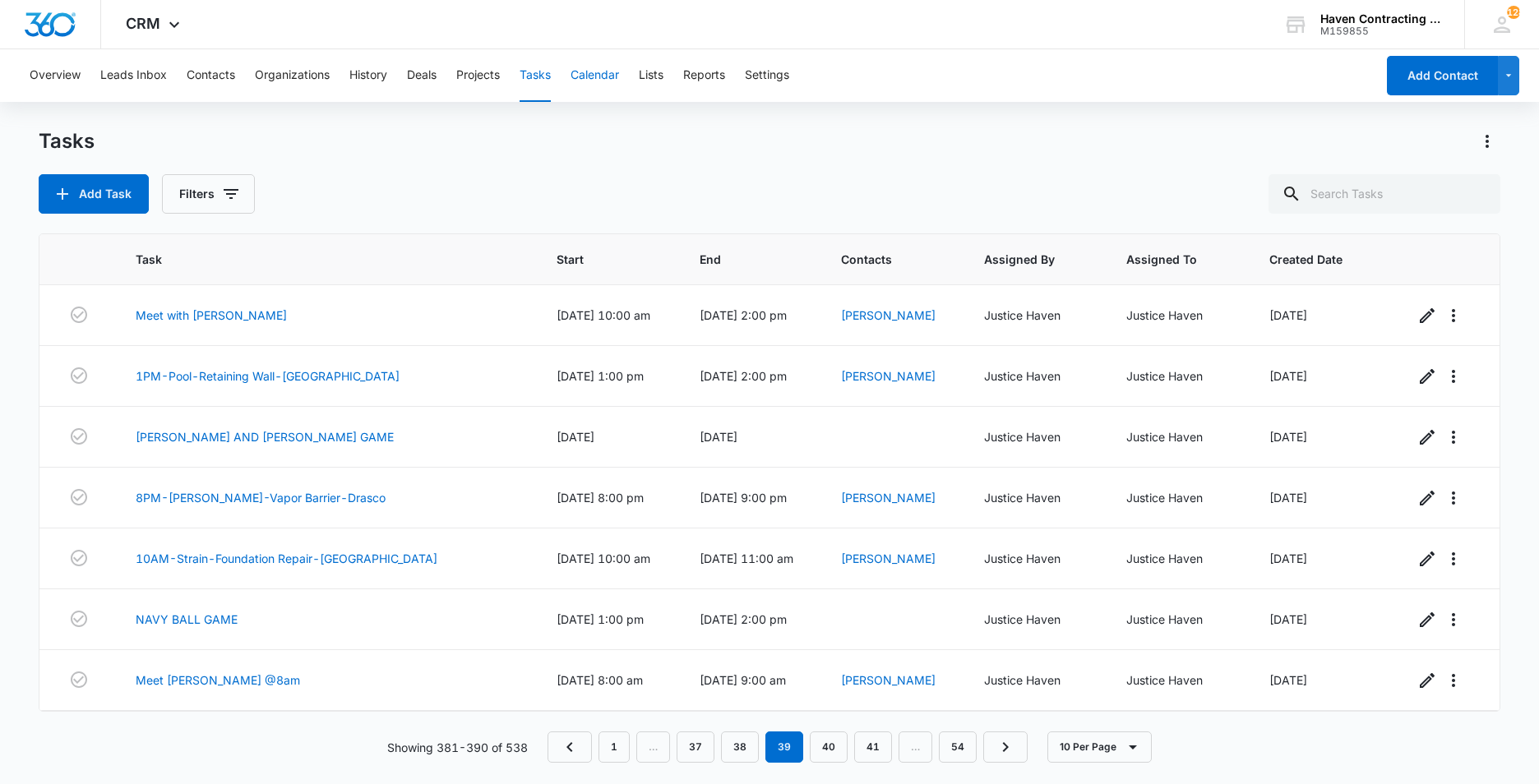
click at [602, 70] on button "Calendar" at bounding box center [595, 76] width 49 height 53
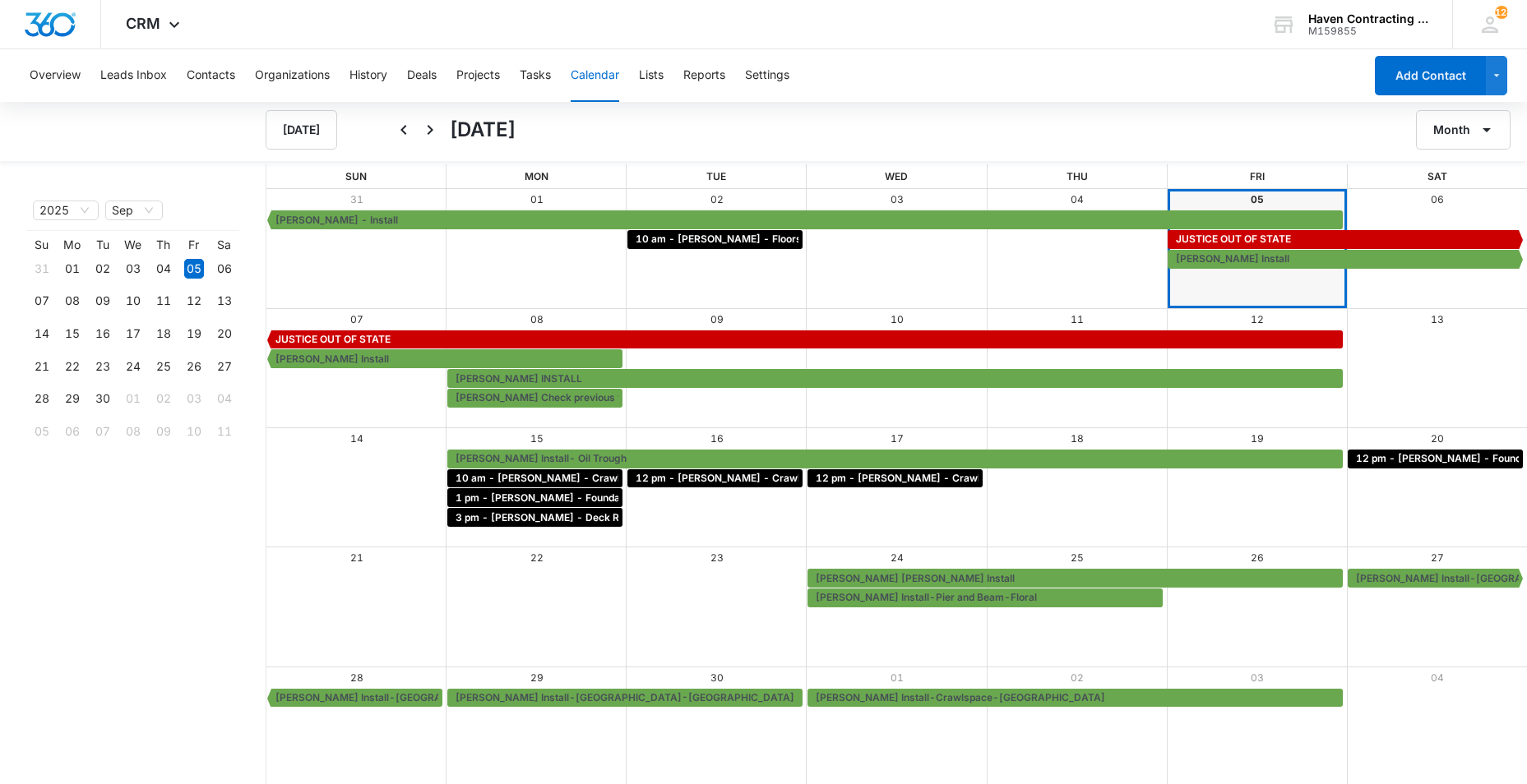
click at [0, 192] on html "CRM Apps Reputation Websites Forms CRM Email Social Ads Intelligence Brand Sett…" at bounding box center [764, 392] width 1527 height 784
click at [353, 103] on div "Overview Leads Inbox Contacts Organizations History Deals Projects Tasks Calend…" at bounding box center [764, 417] width 1527 height 736
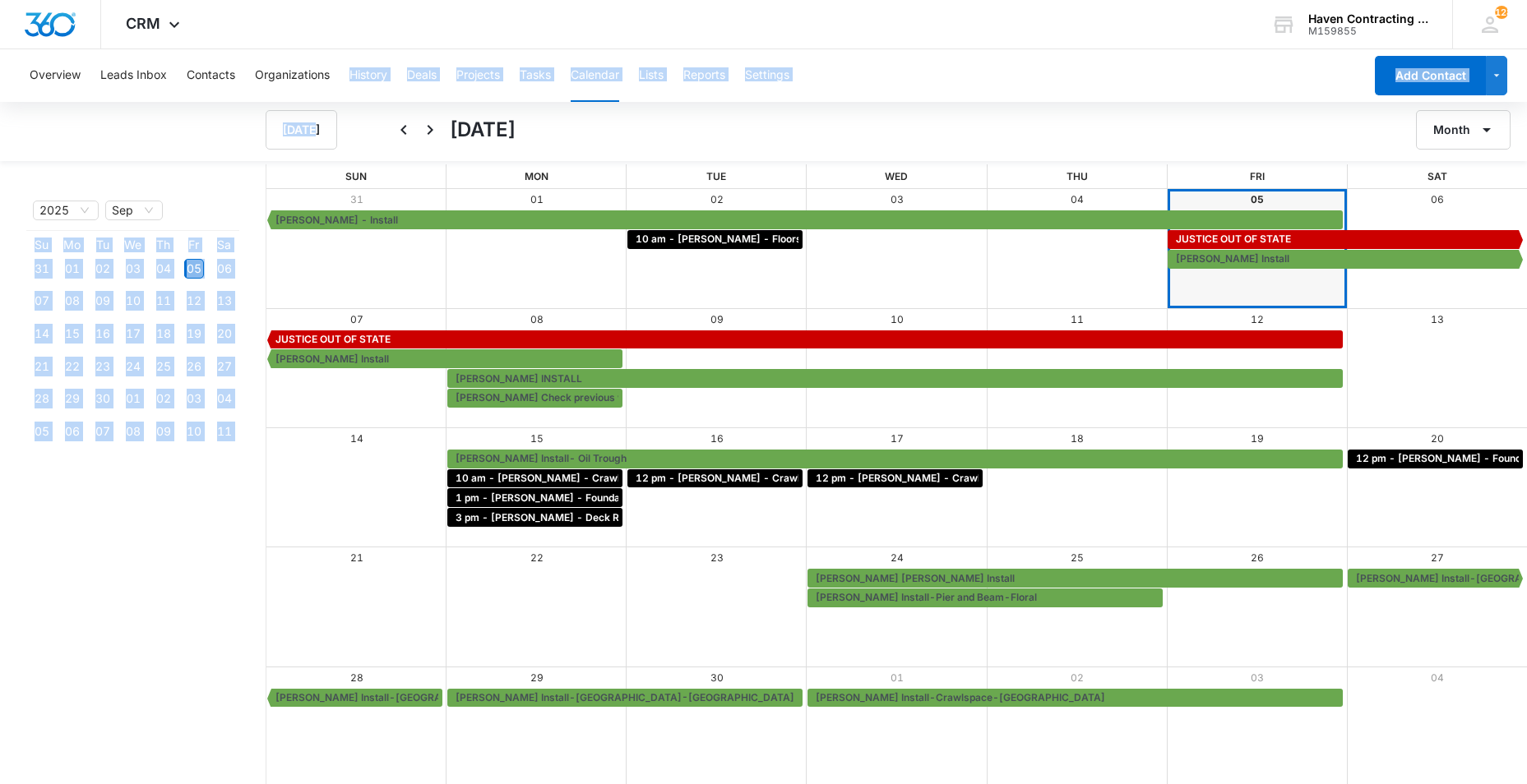
click at [129, 131] on div "[DATE] [DATE] Month" at bounding box center [764, 129] width 1527 height 63
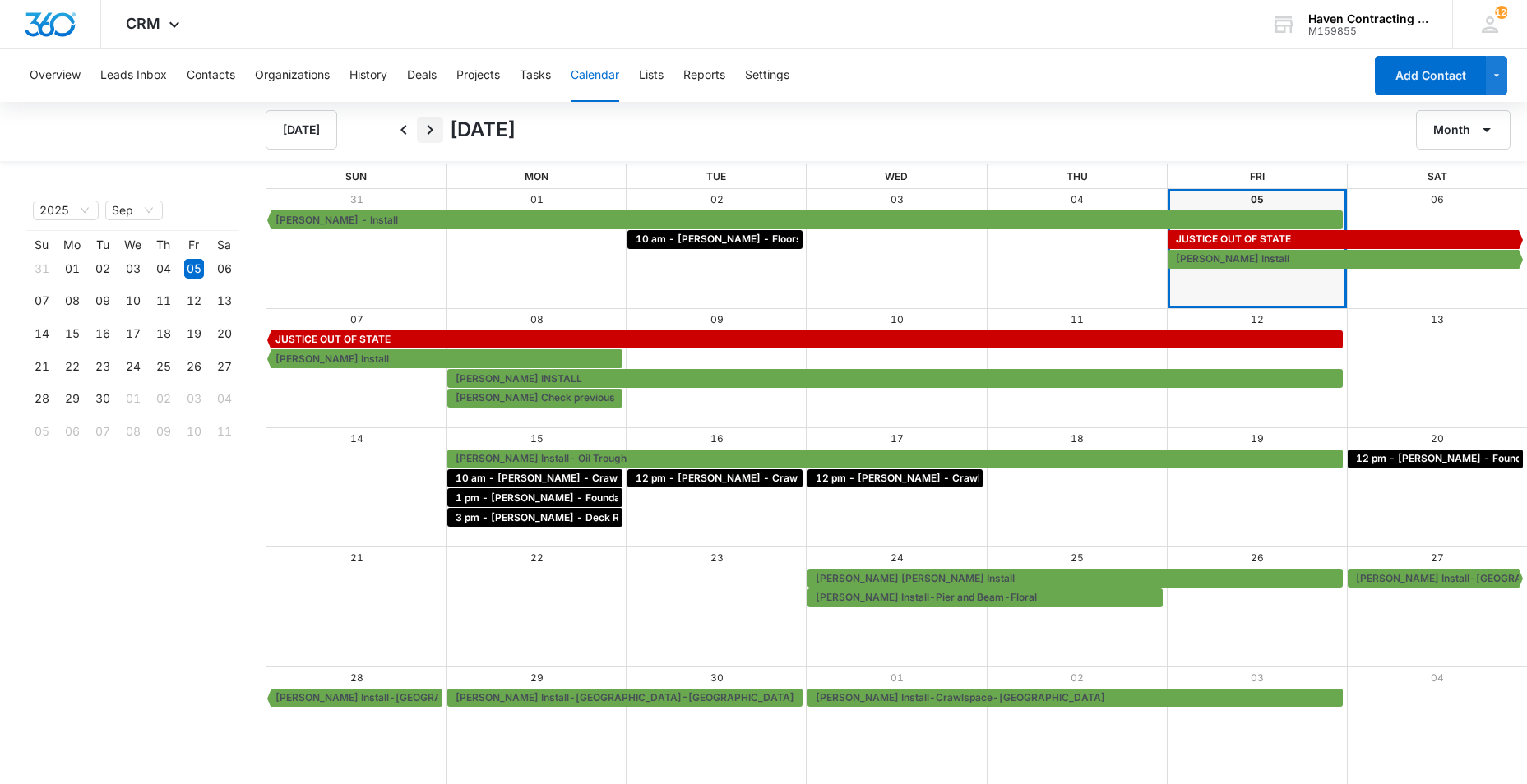
click at [429, 129] on icon "Next" at bounding box center [430, 129] width 20 height 20
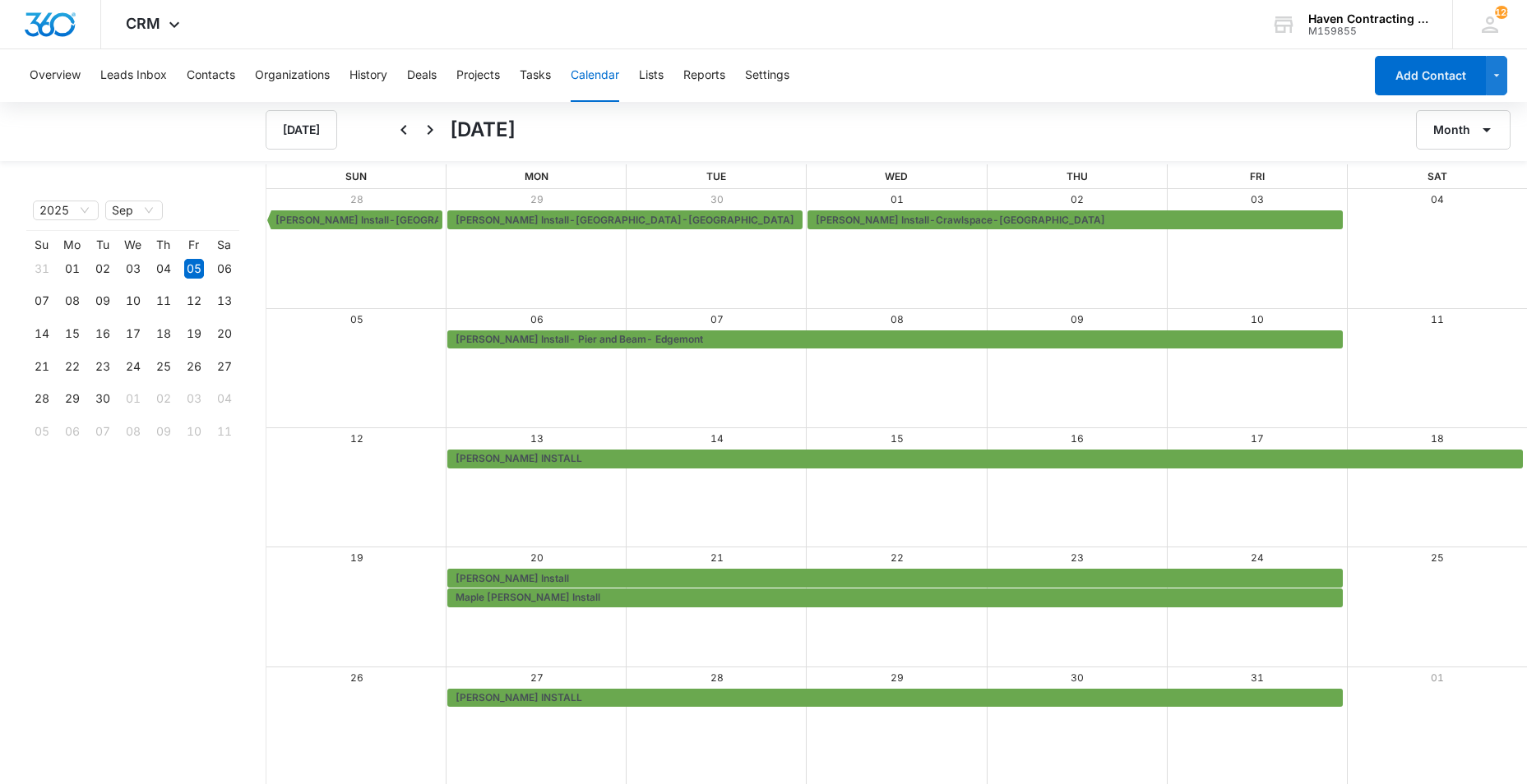
scroll to position [2, 0]
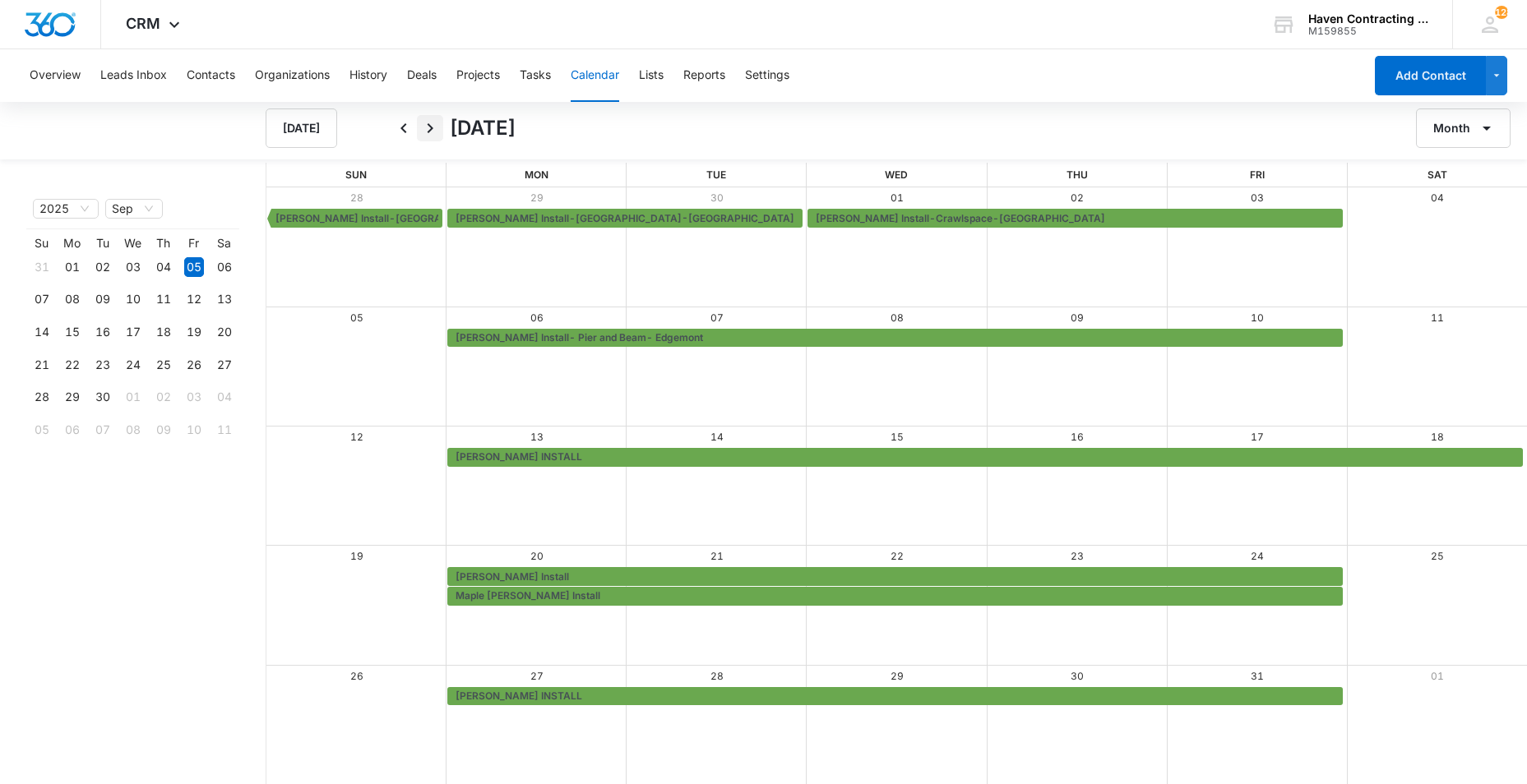
click at [431, 128] on icon "Next" at bounding box center [431, 128] width 6 height 10
